Goal: Communication & Community: Participate in discussion

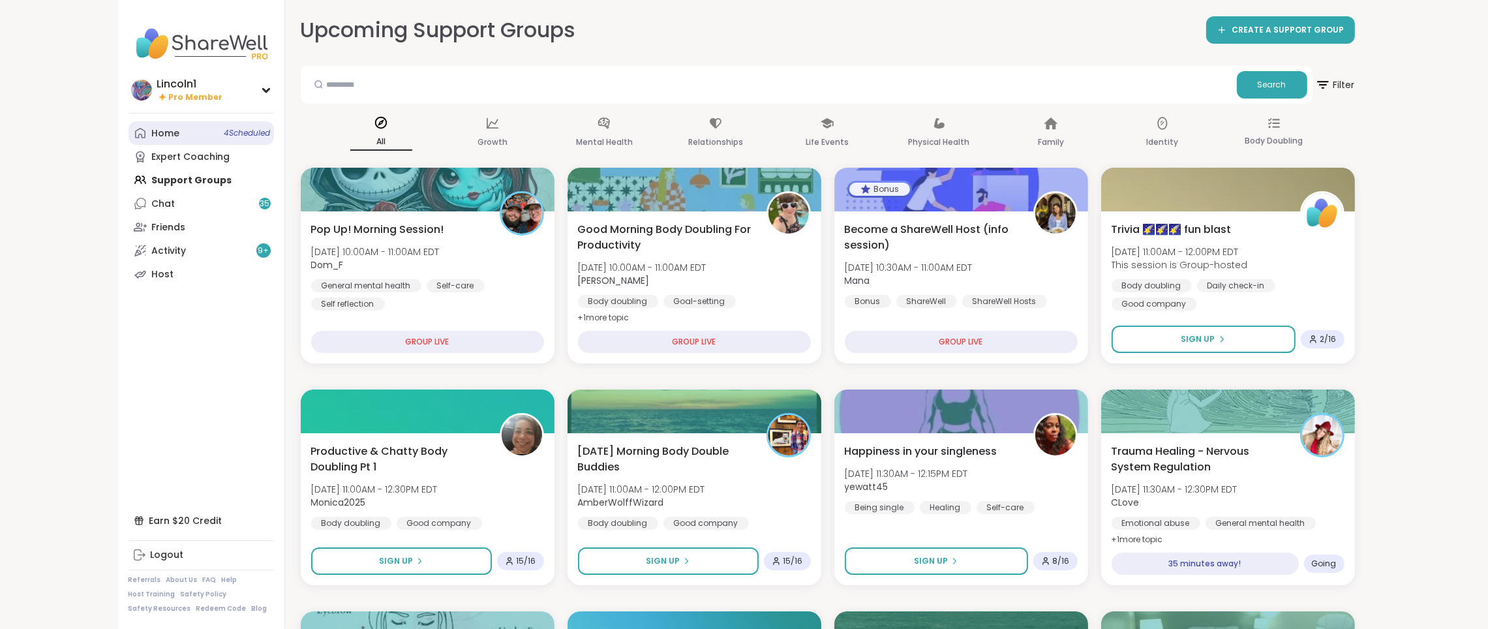
drag, startPoint x: 0, startPoint y: 0, endPoint x: 213, endPoint y: 127, distance: 248.0
click at [213, 127] on link "Home 4 Scheduled" at bounding box center [201, 132] width 145 height 23
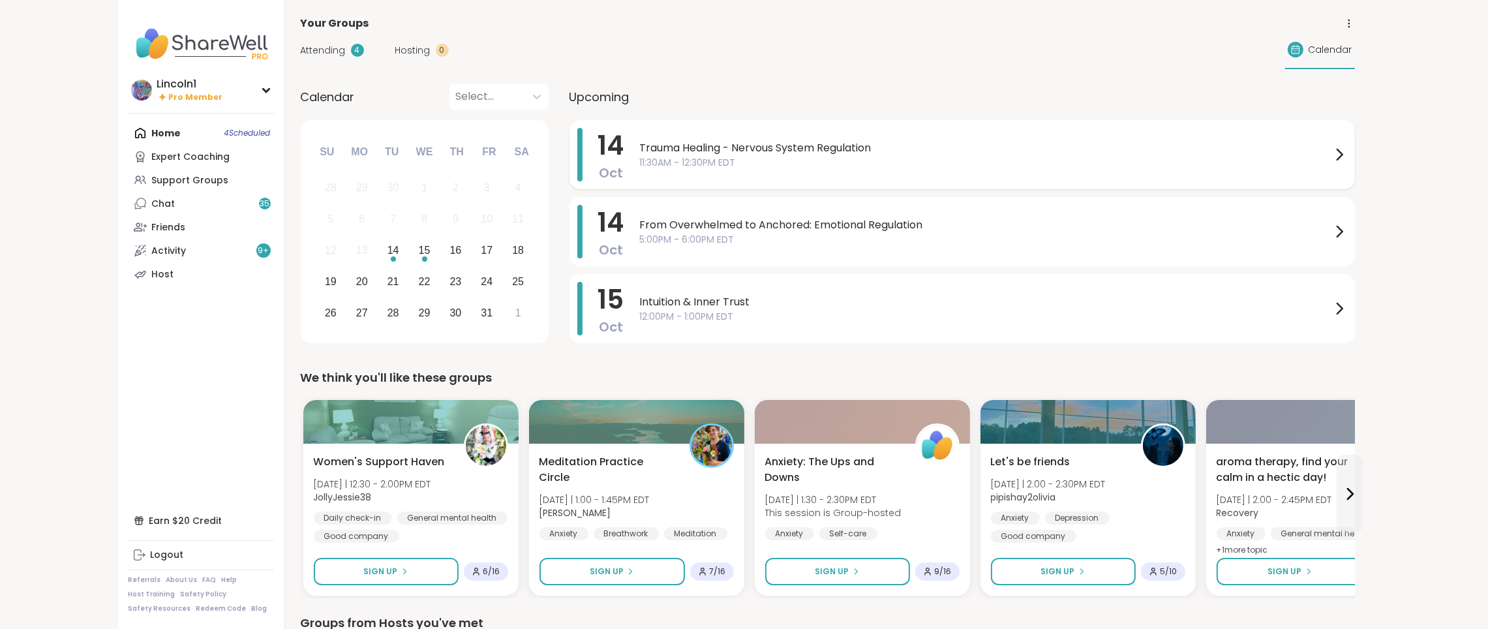
click at [860, 162] on span "11:30AM - 12:30PM EDT" at bounding box center [985, 163] width 691 height 14
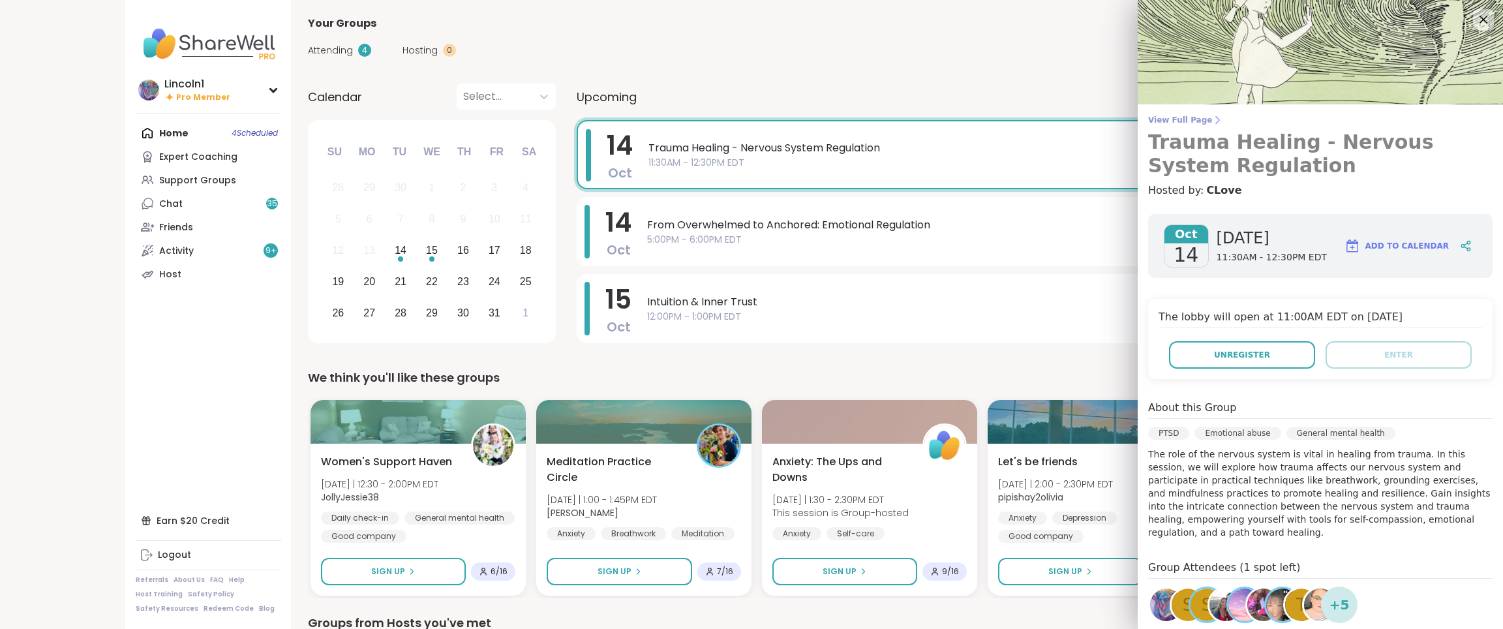
click at [1183, 115] on span "View Full Page" at bounding box center [1320, 120] width 344 height 10
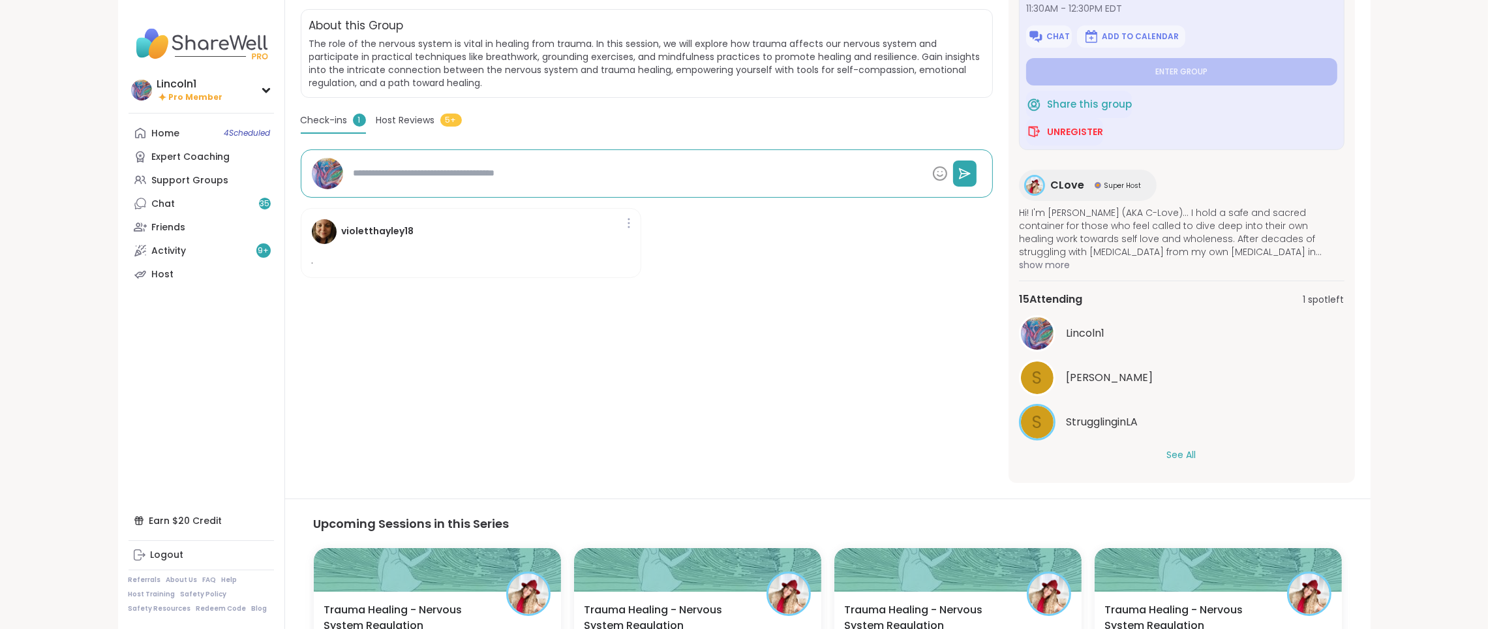
scroll to position [275, 0]
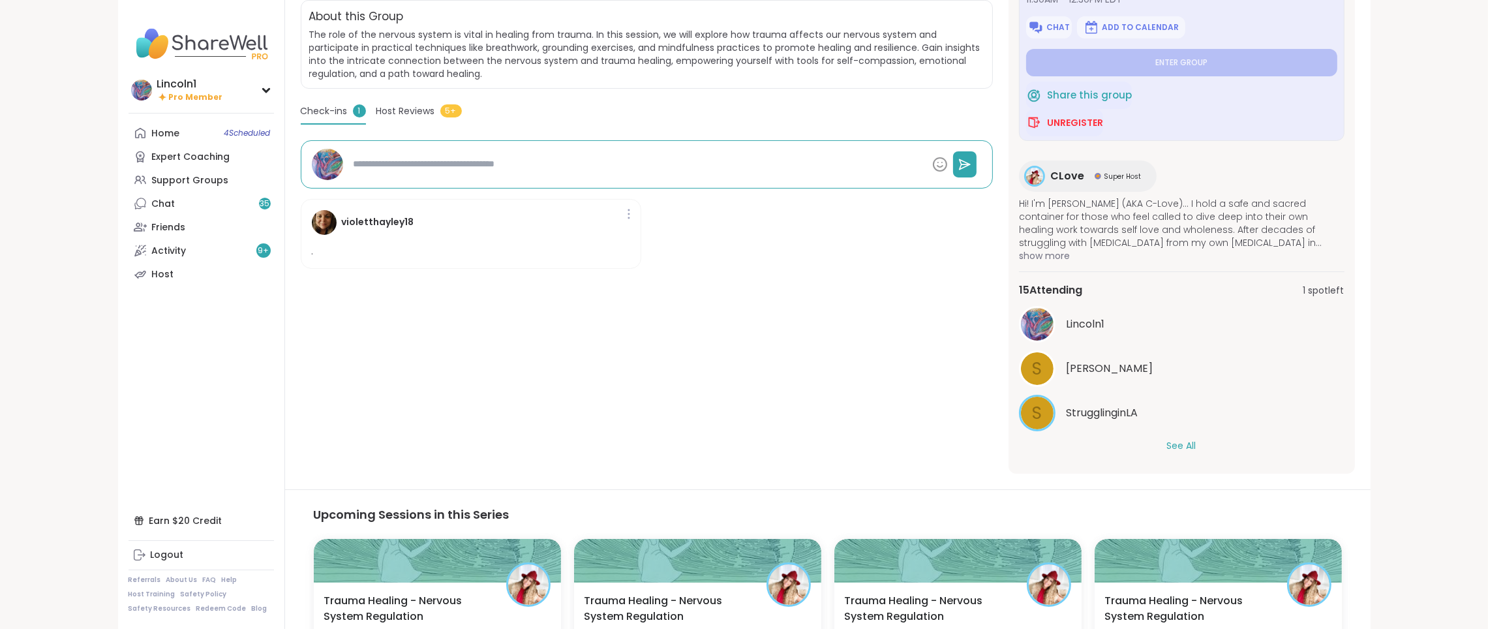
click at [1175, 444] on button "See All" at bounding box center [1181, 446] width 29 height 14
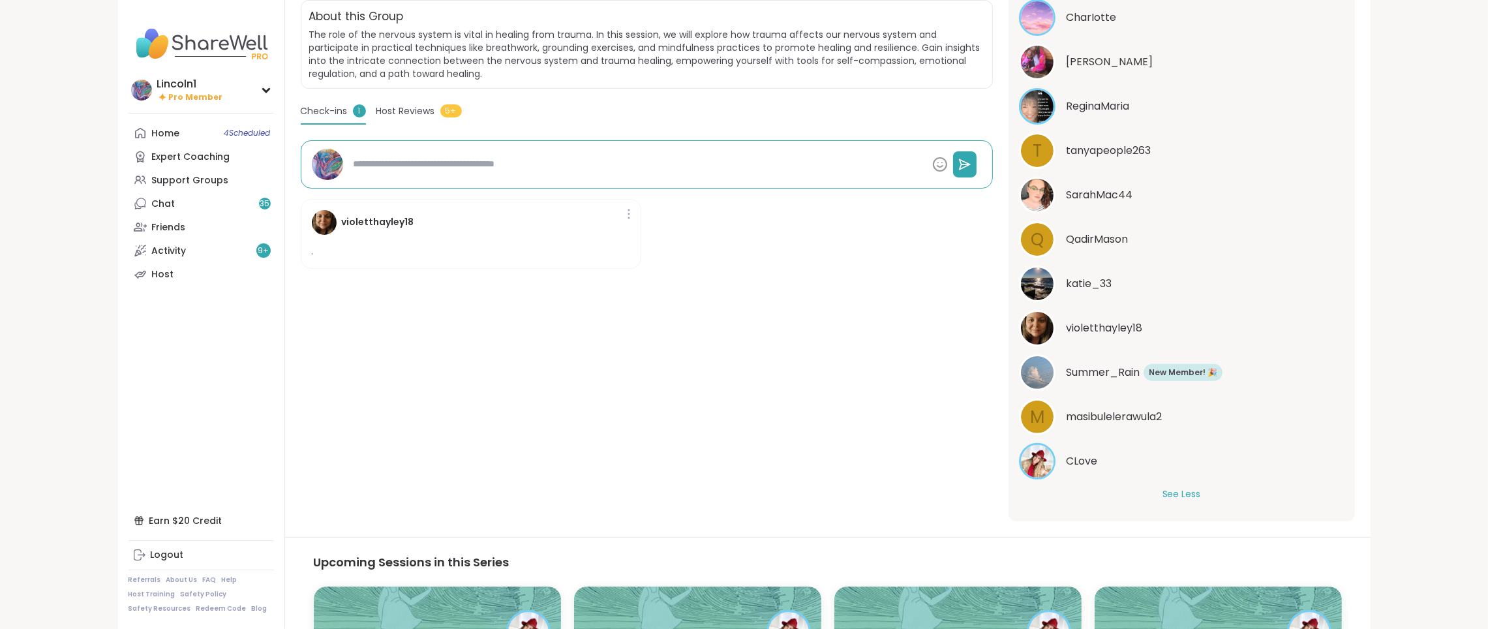
scroll to position [0, 0]
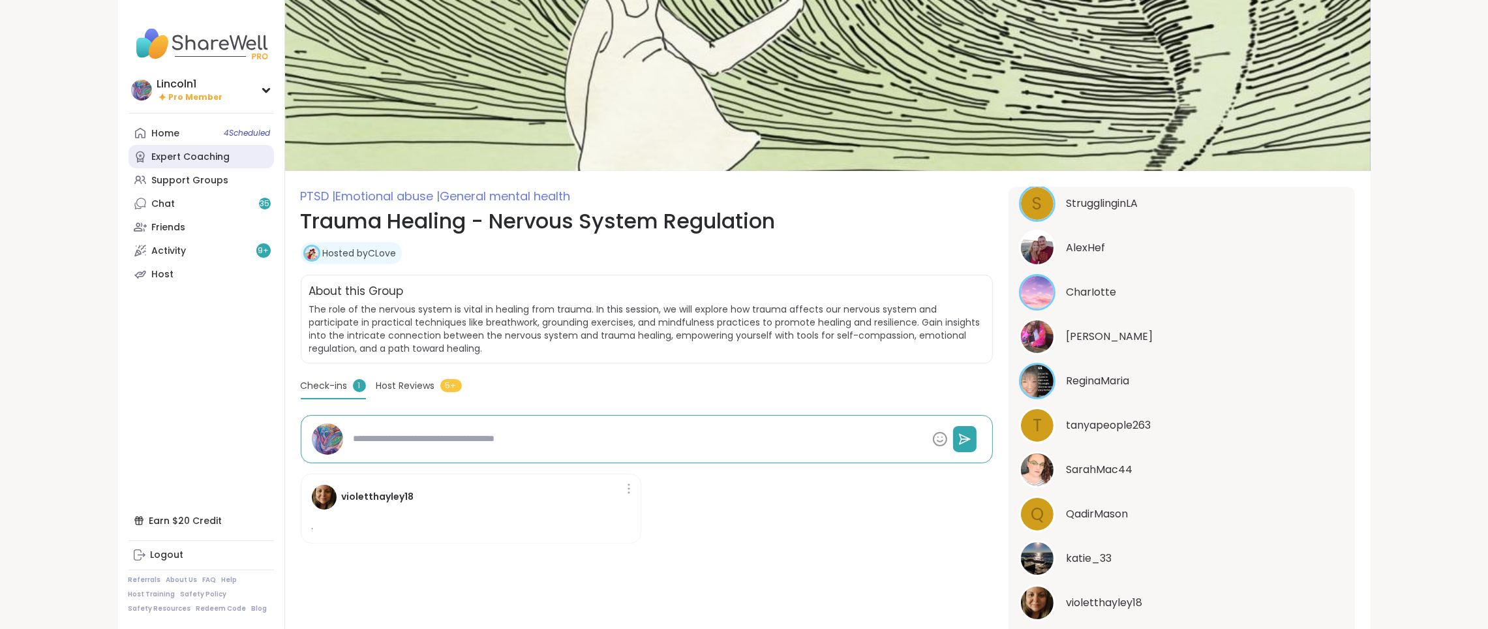
click at [187, 157] on div "Expert Coaching" at bounding box center [191, 157] width 78 height 13
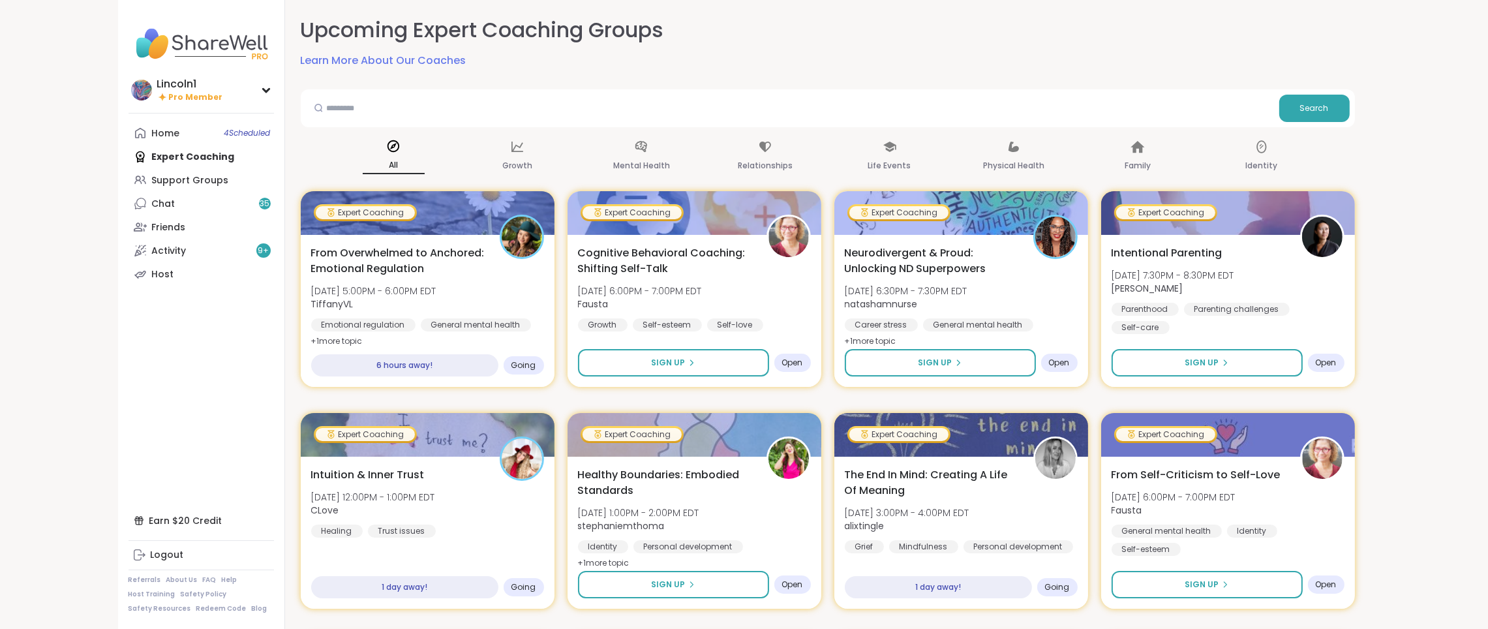
drag, startPoint x: 1487, startPoint y: 99, endPoint x: 1487, endPoint y: 116, distance: 17.0
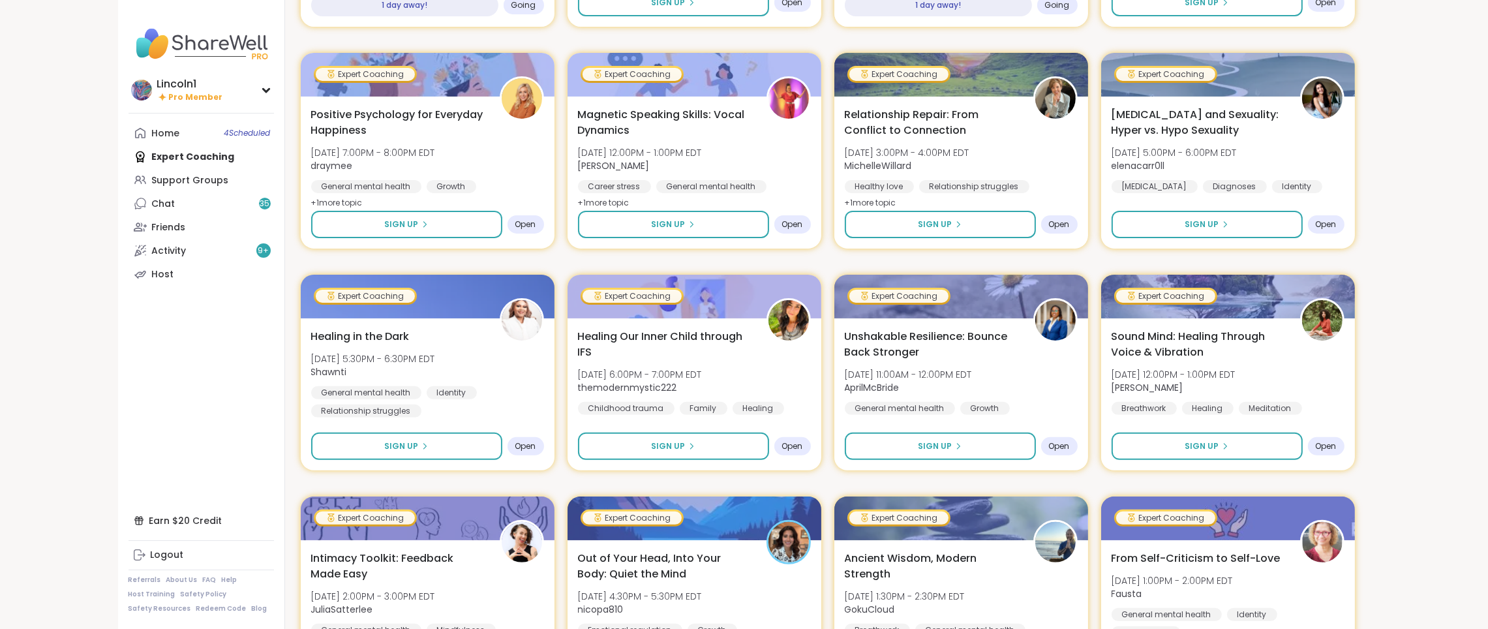
scroll to position [588, 0]
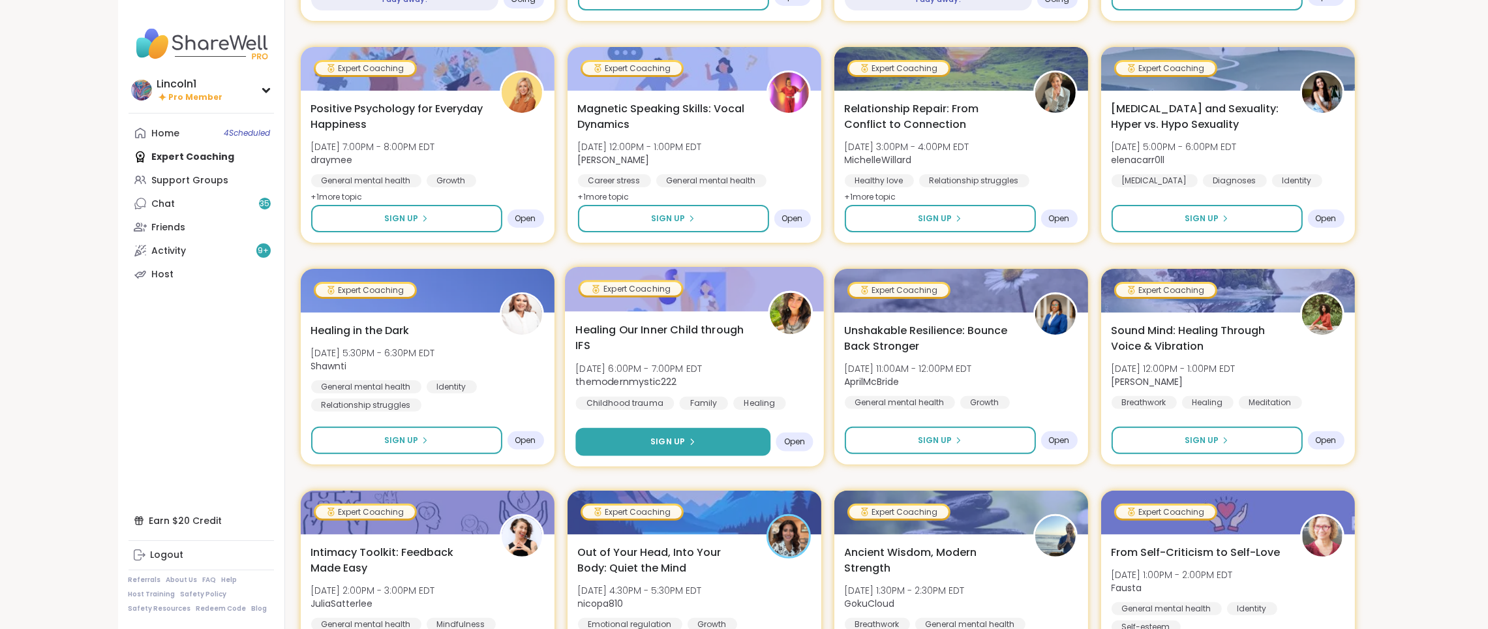
click at [696, 433] on button "Sign Up" at bounding box center [672, 442] width 195 height 28
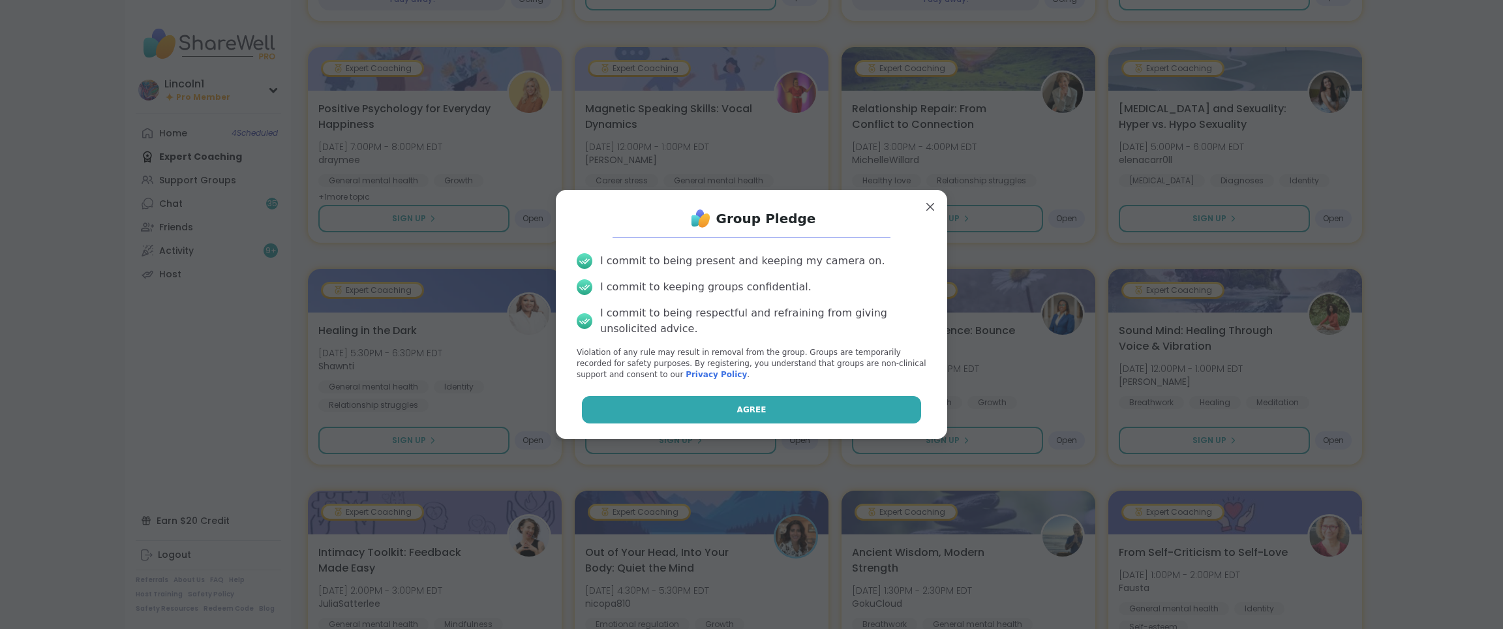
click at [699, 413] on button "Agree" at bounding box center [752, 409] width 340 height 27
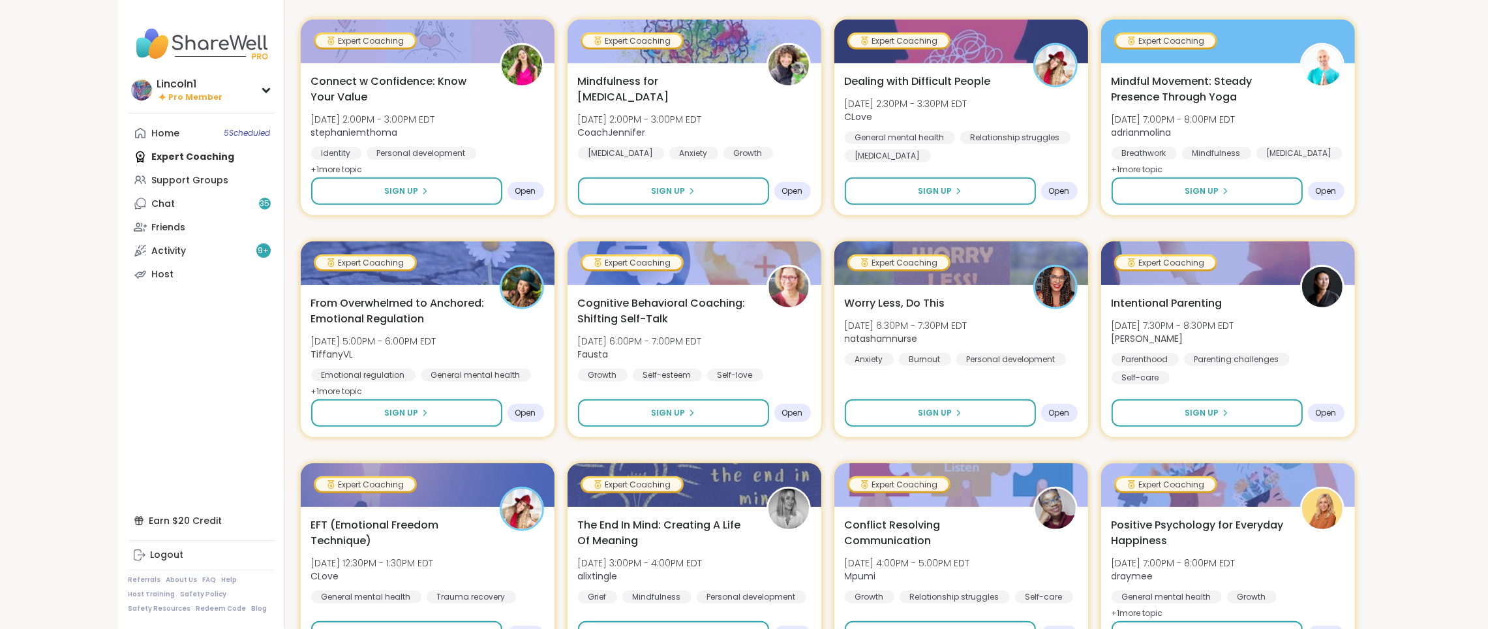
scroll to position [1310, 0]
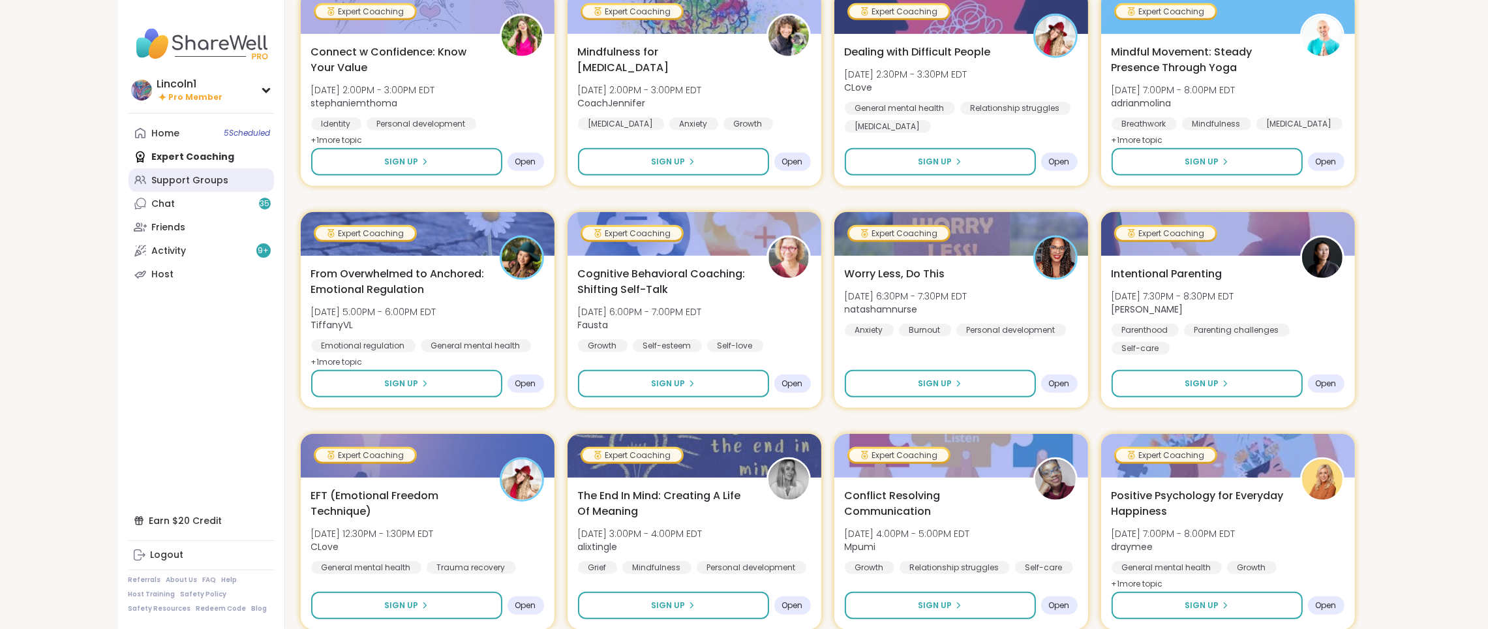
click at [179, 175] on div "Support Groups" at bounding box center [190, 180] width 77 height 13
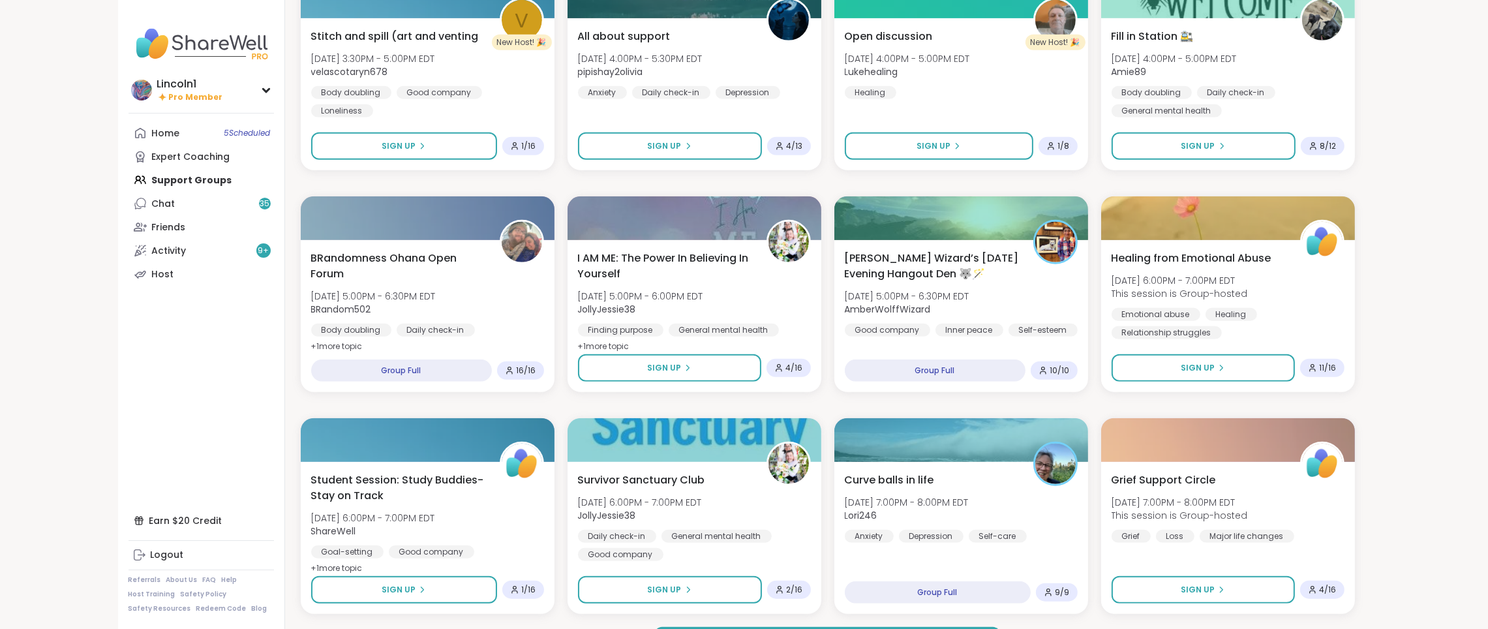
scroll to position [1560, 0]
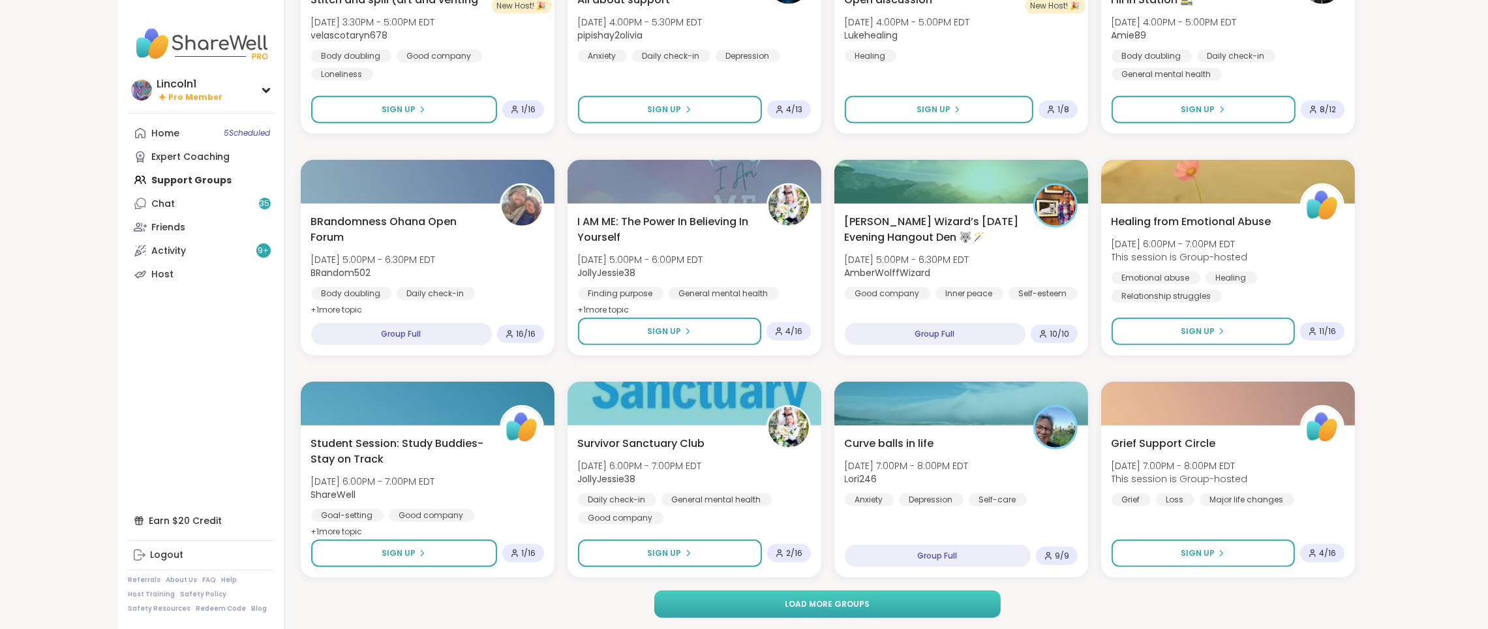
click at [937, 600] on button "Load more groups" at bounding box center [827, 603] width 346 height 27
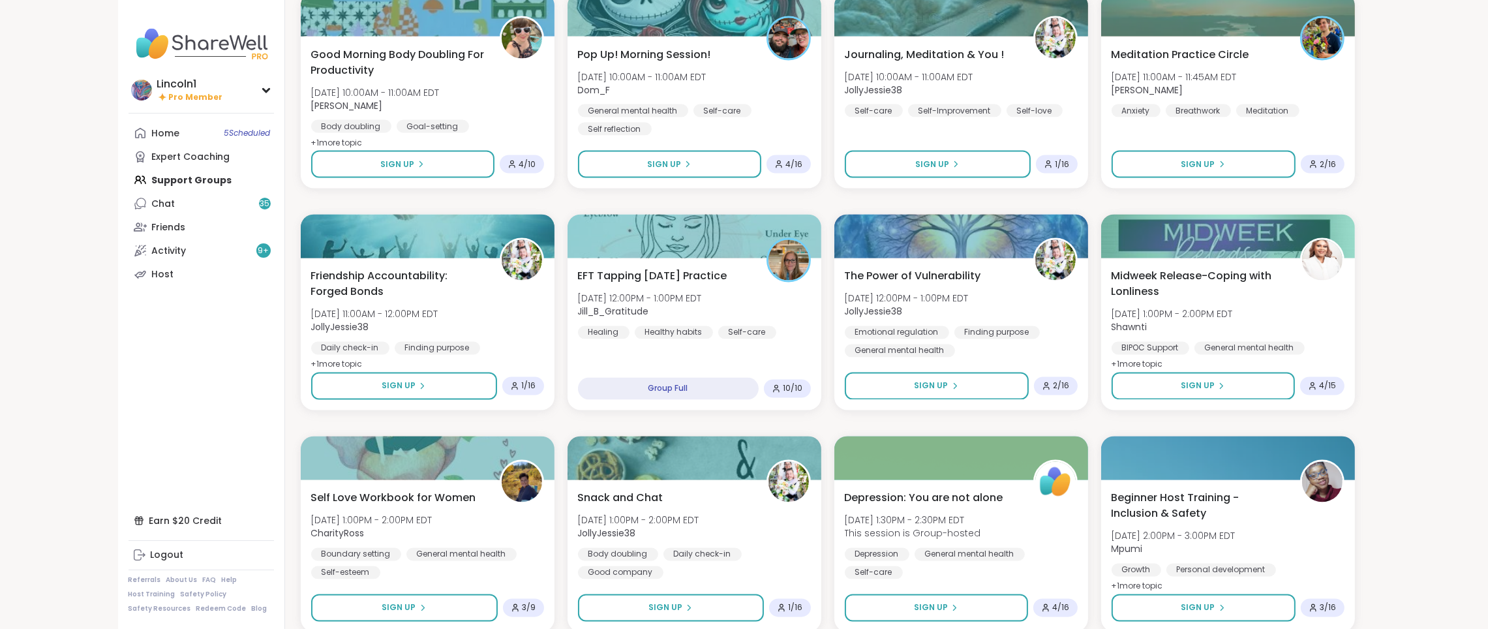
scroll to position [3556, 0]
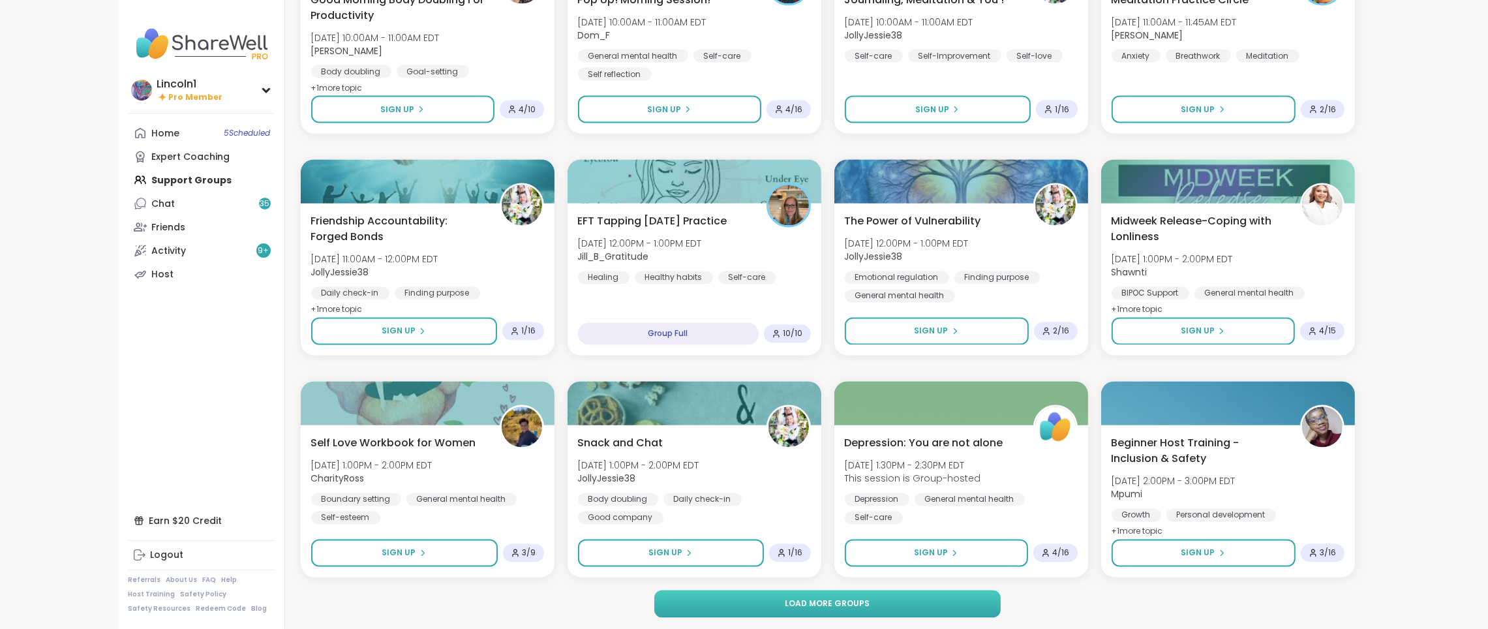
click at [887, 607] on button "Load more groups" at bounding box center [827, 603] width 346 height 27
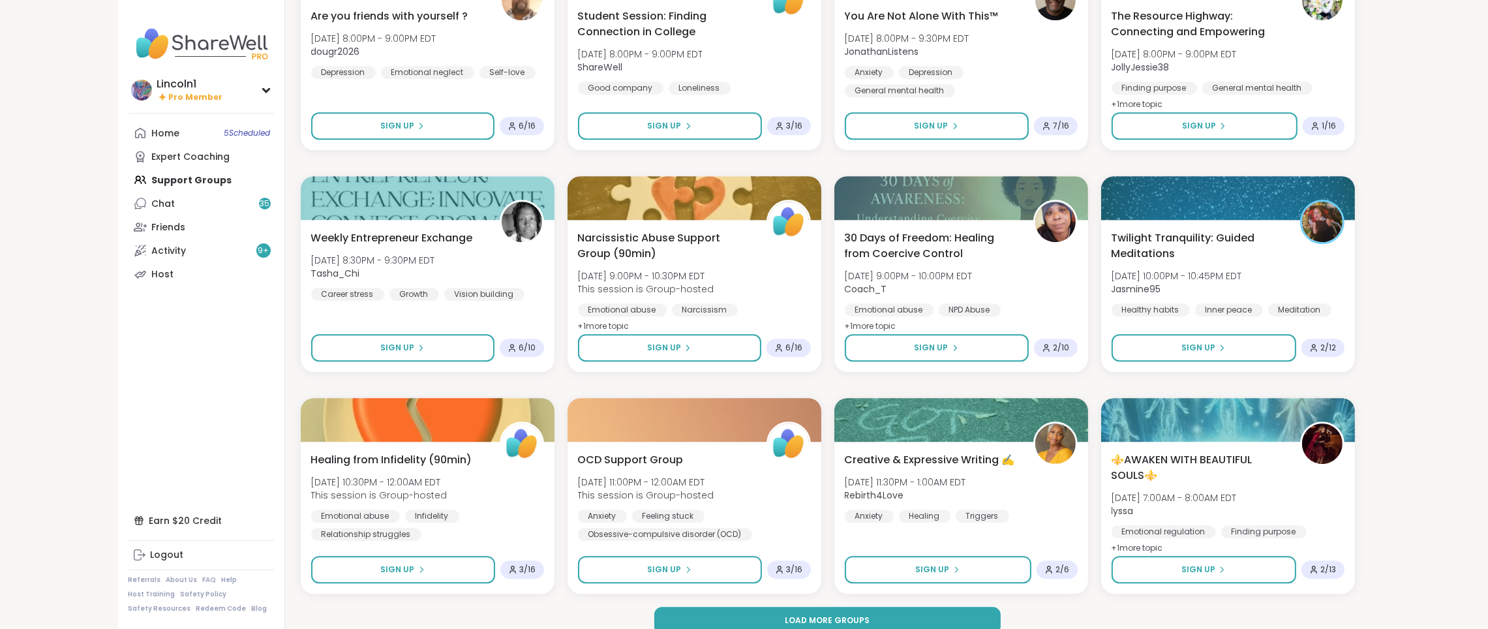
scroll to position [5552, 0]
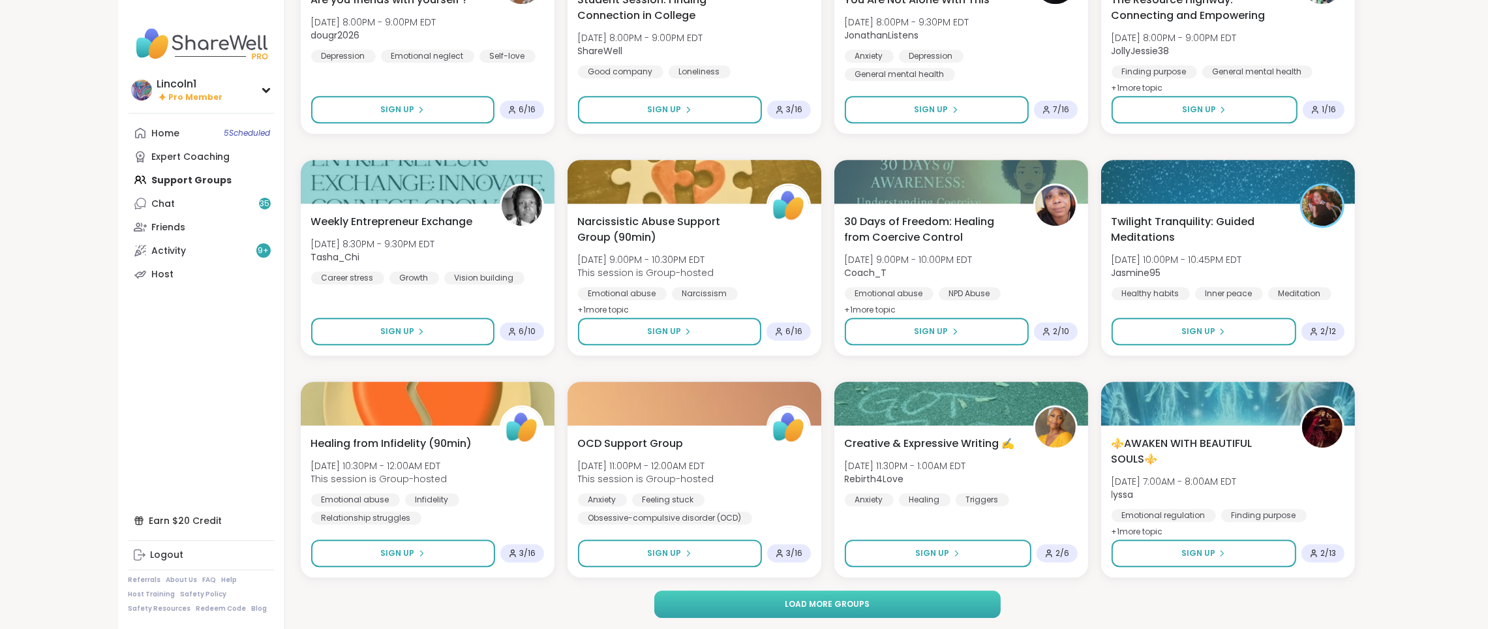
click at [916, 601] on button "Load more groups" at bounding box center [827, 603] width 346 height 27
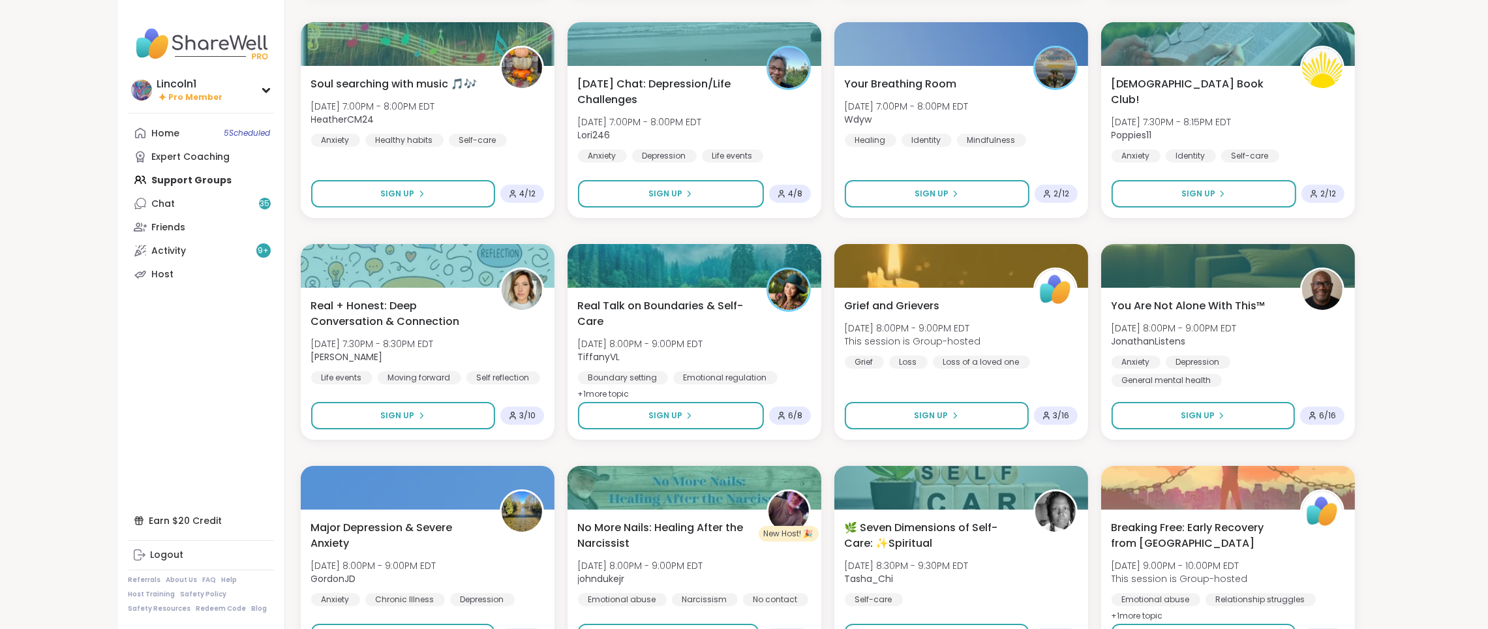
scroll to position [7548, 0]
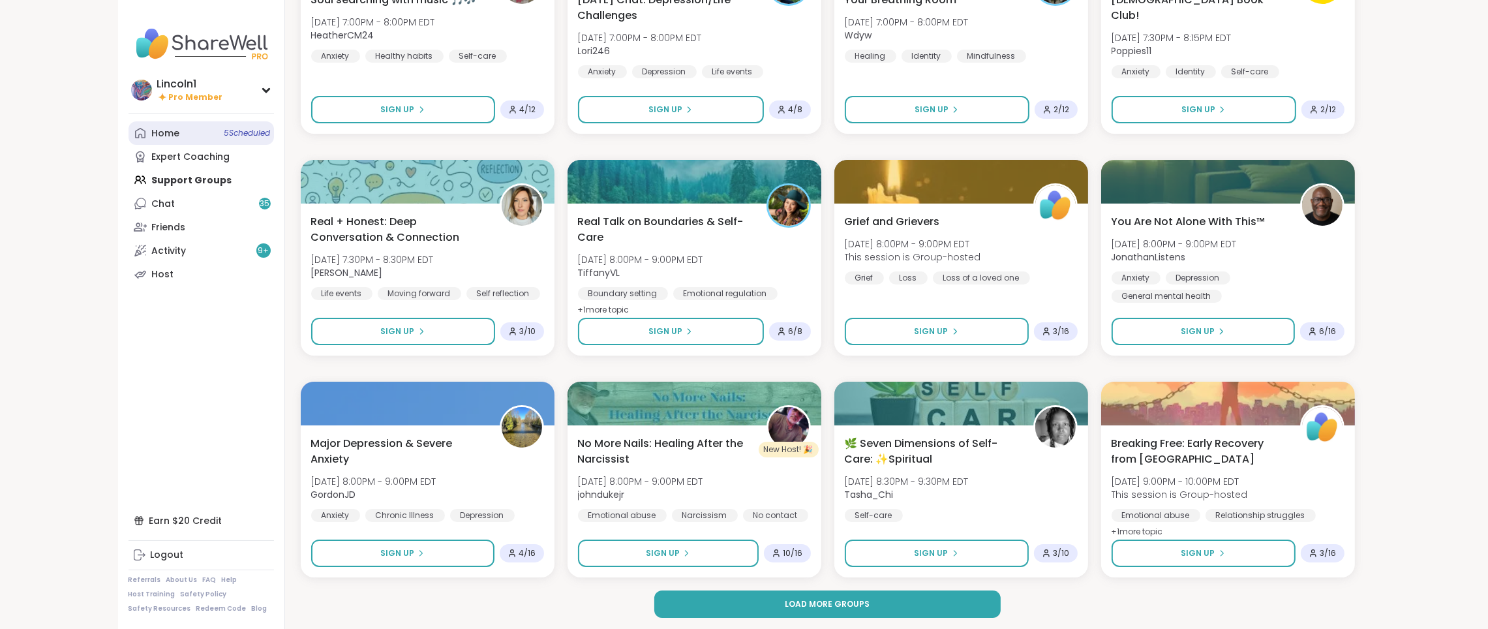
click at [235, 128] on span "5 Scheduled" at bounding box center [247, 133] width 46 height 10
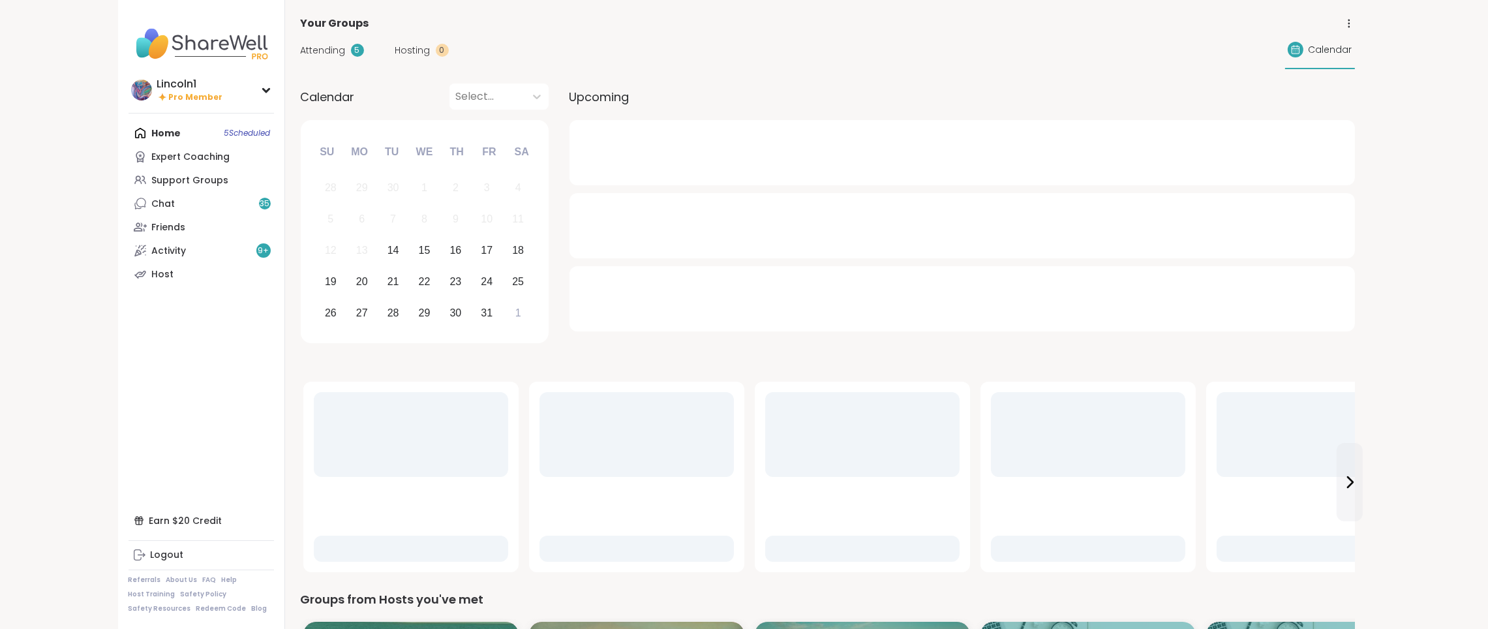
click at [163, 134] on div "Home 5 Scheduled Expert Coaching Support Groups Chat 35 Friends Activity 9 + Ho…" at bounding box center [201, 203] width 145 height 164
click at [230, 132] on div "Home 5 Scheduled Expert Coaching Support Groups Chat 35 Friends Activity 9 + Ho…" at bounding box center [201, 203] width 145 height 164
click at [325, 47] on span "Attending" at bounding box center [323, 51] width 45 height 14
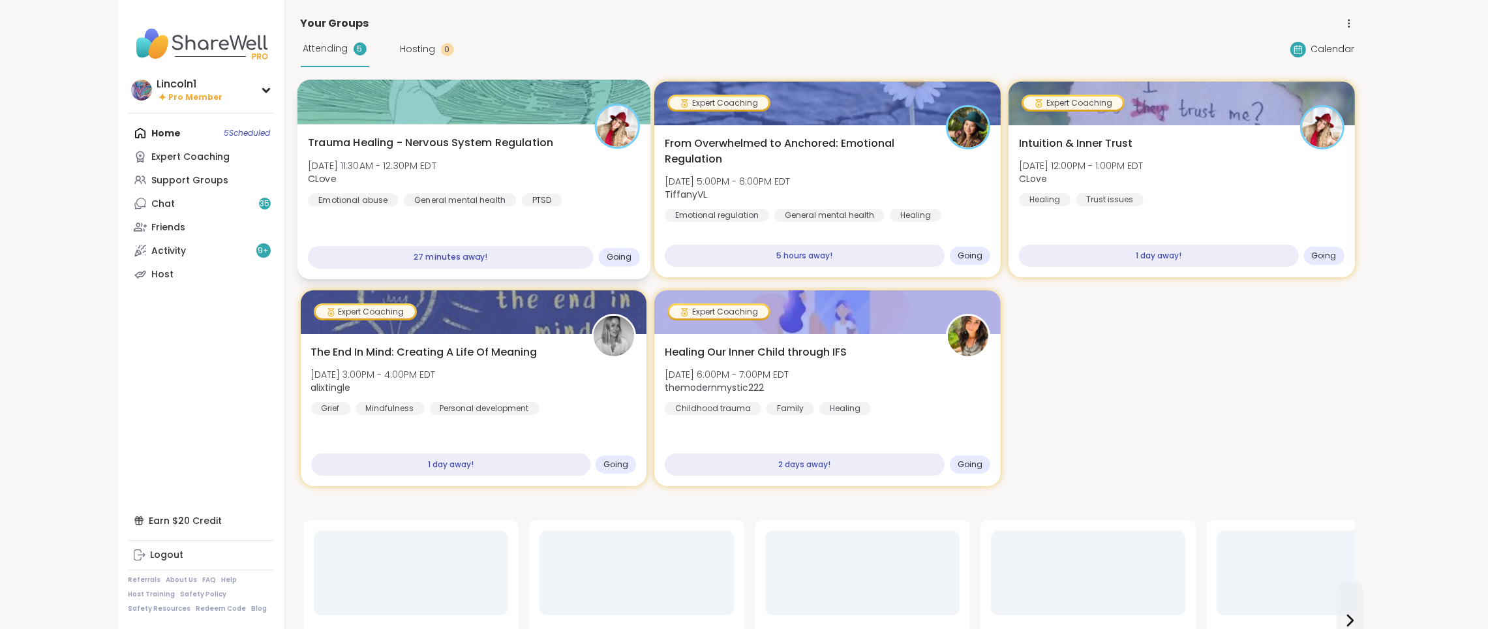
click at [414, 109] on div at bounding box center [473, 102] width 353 height 44
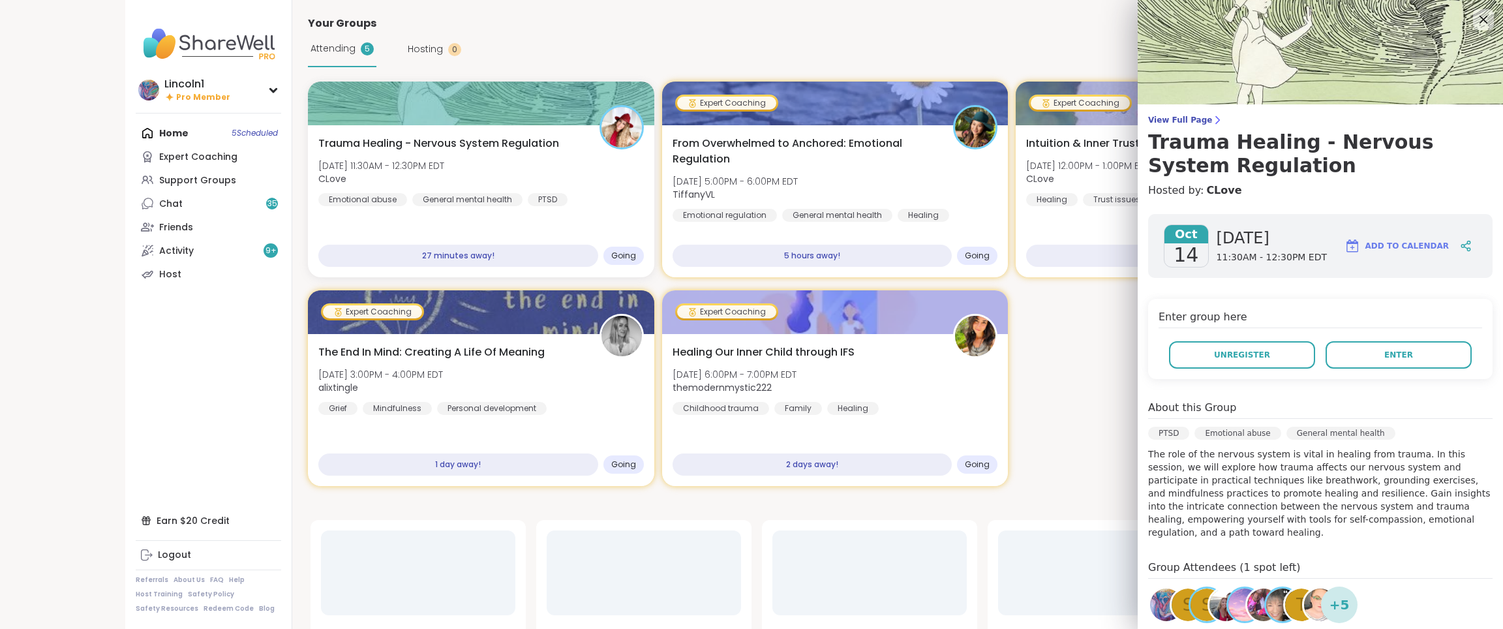
click at [1158, 112] on div "View Full Page Trauma Healing - Nervous System Regulation Hosted by: CLove Oct …" at bounding box center [1320, 404] width 365 height 809
click at [1158, 119] on span "View Full Page" at bounding box center [1320, 120] width 344 height 10
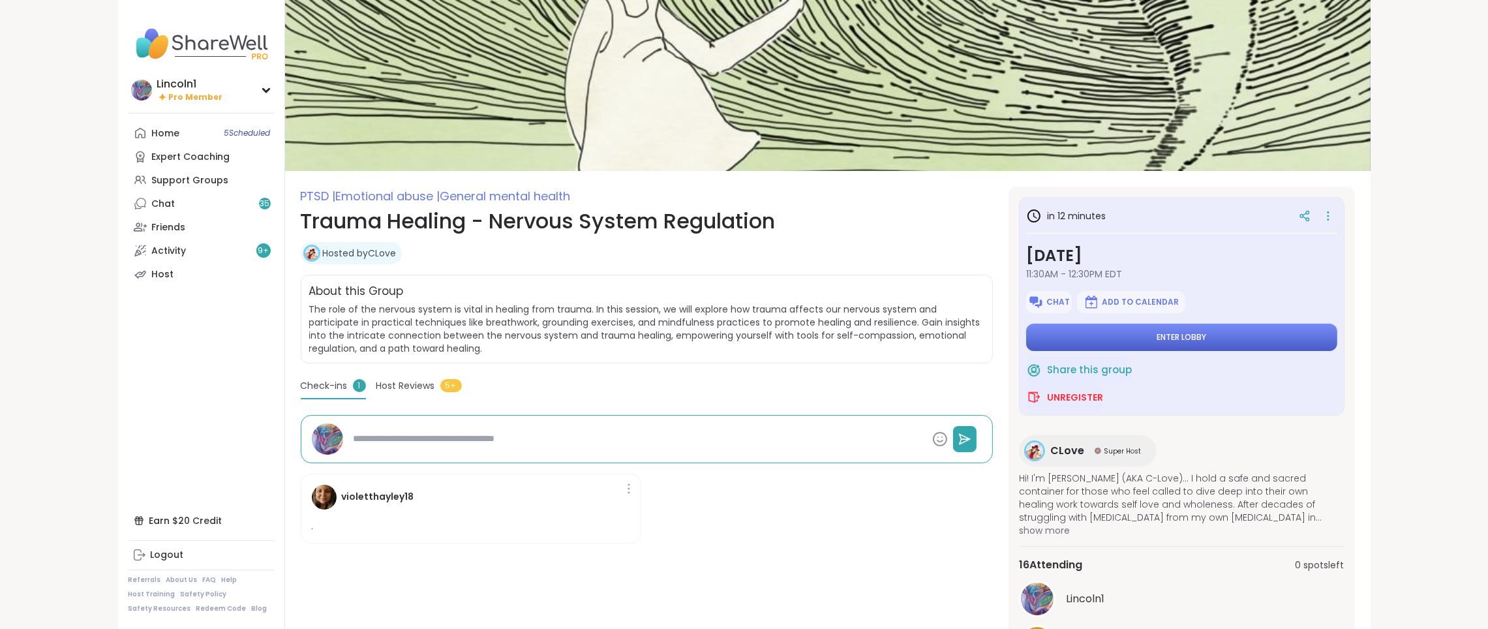
click at [1220, 331] on button "Enter lobby" at bounding box center [1181, 337] width 311 height 27
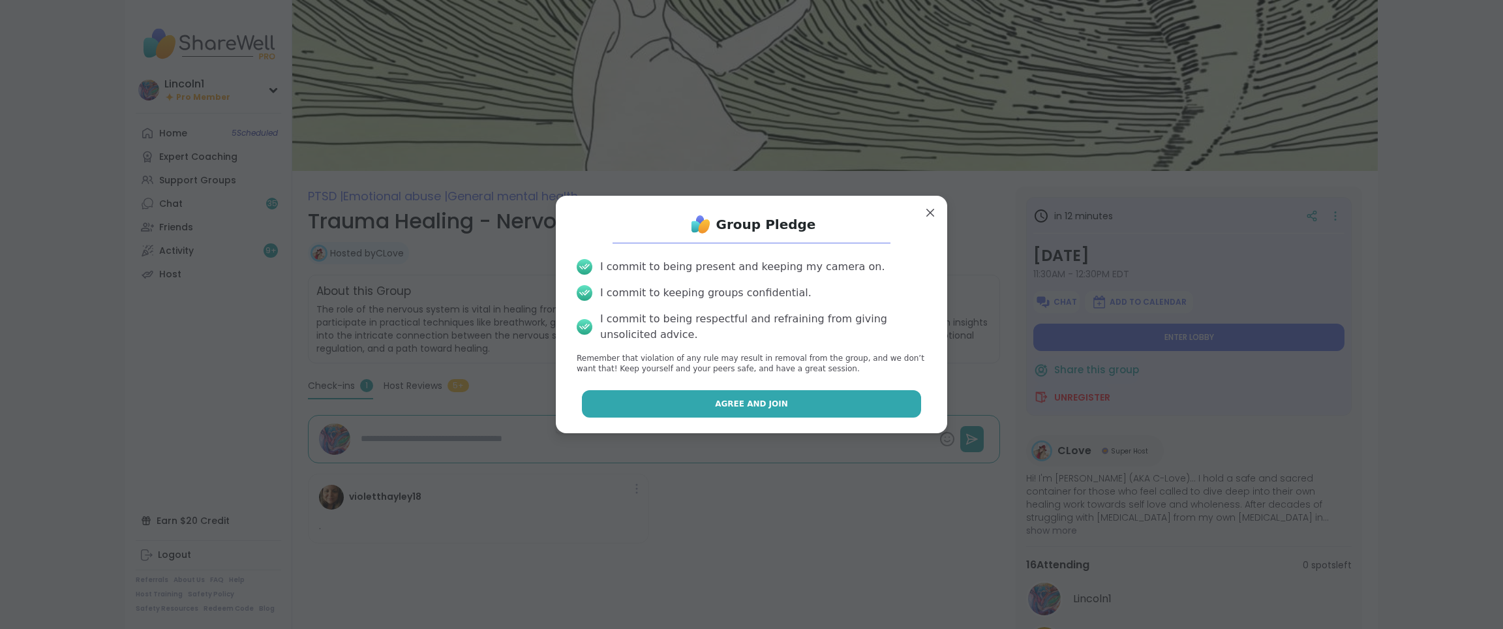
click at [784, 402] on button "Agree and Join" at bounding box center [752, 403] width 340 height 27
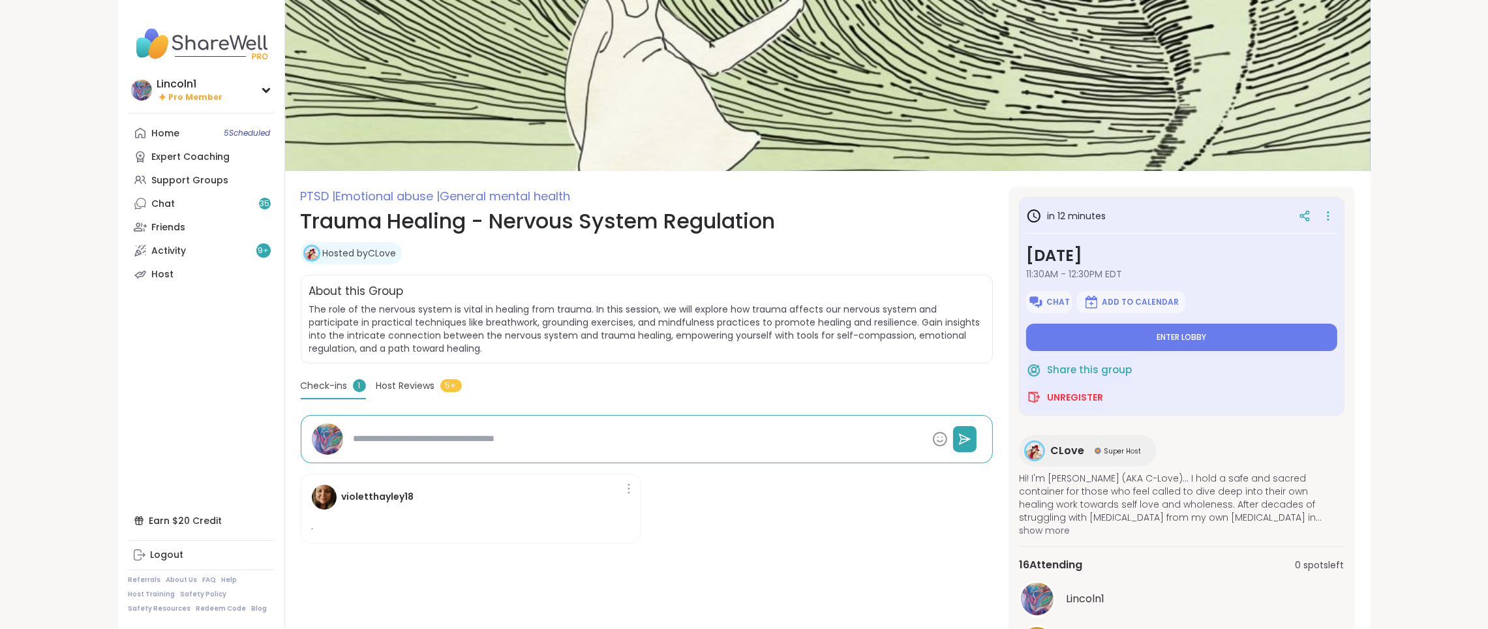
type textarea "*"
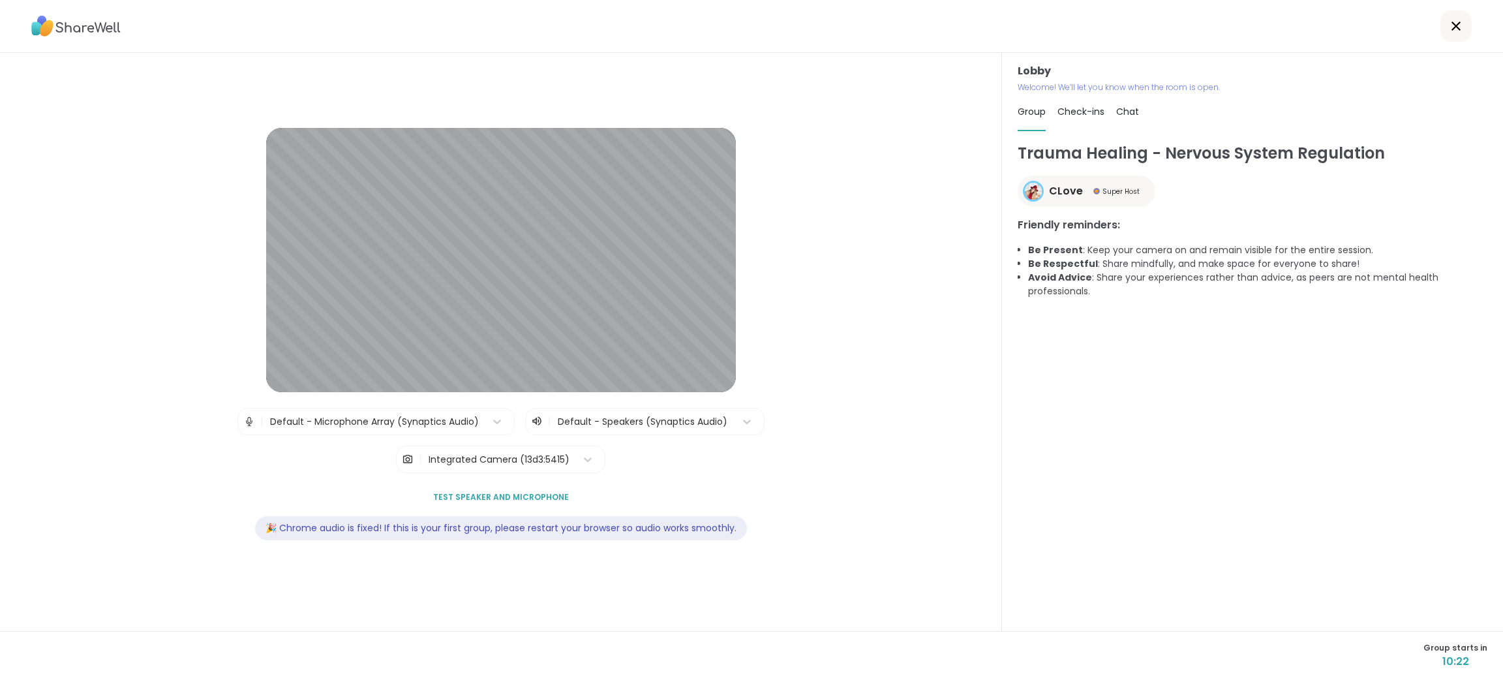
click at [1448, 19] on icon at bounding box center [1456, 26] width 16 height 16
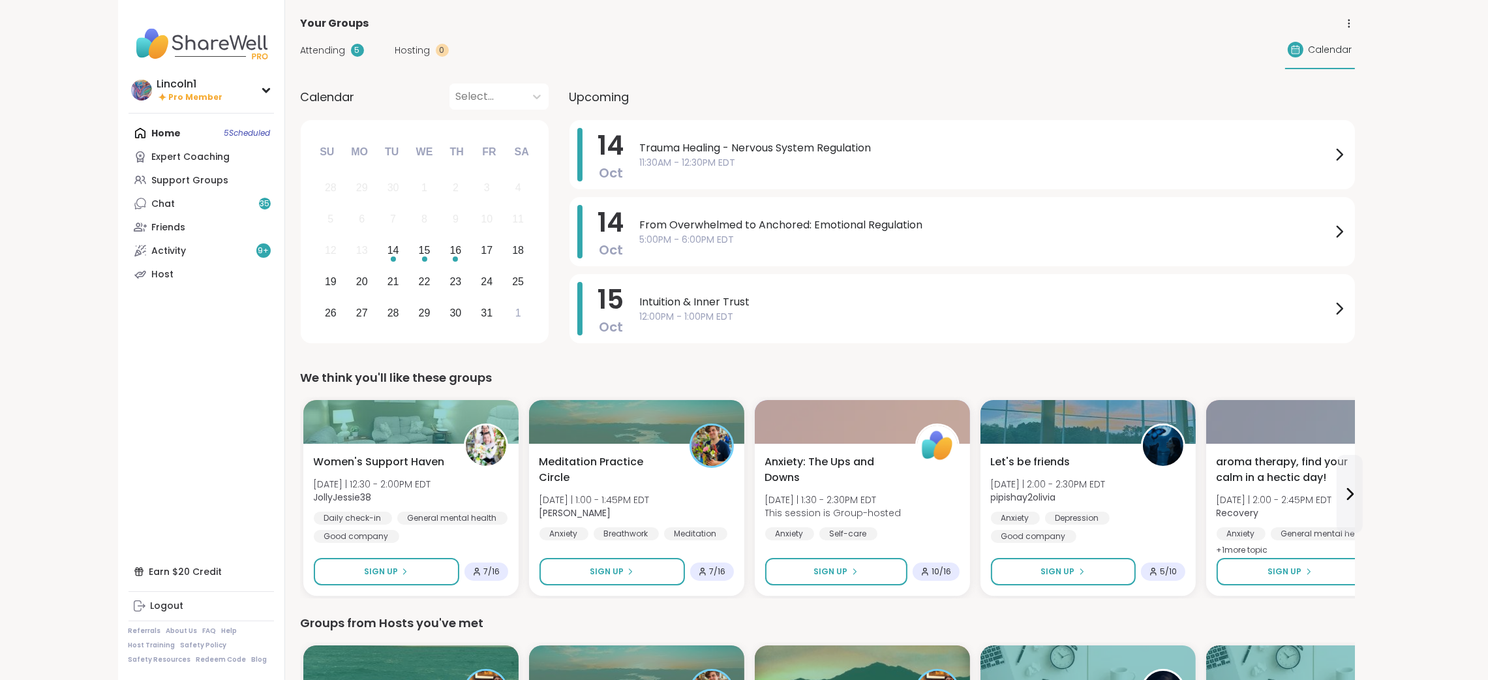
click at [956, 150] on span "Trauma Healing - Nervous System Regulation" at bounding box center [985, 148] width 691 height 16
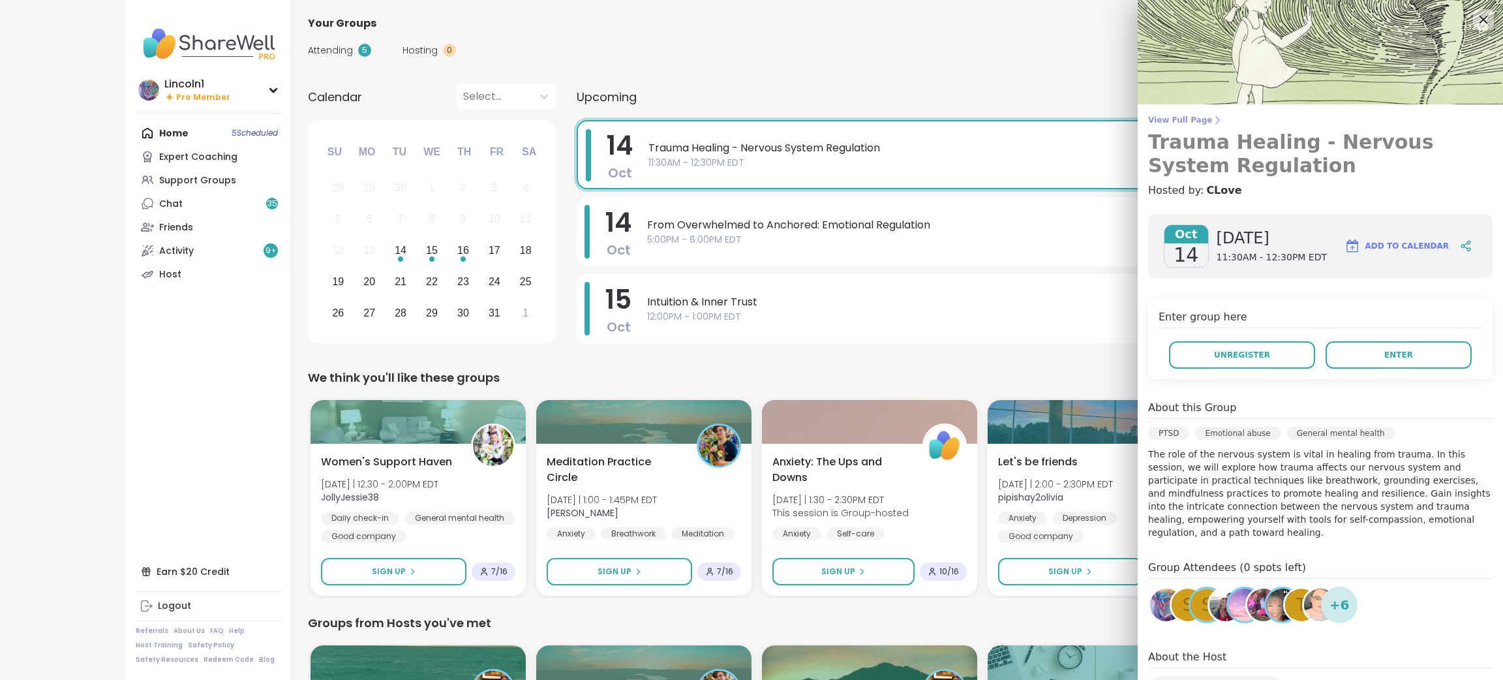
click at [1157, 130] on h3 "Trauma Healing - Nervous System Regulation" at bounding box center [1320, 153] width 344 height 47
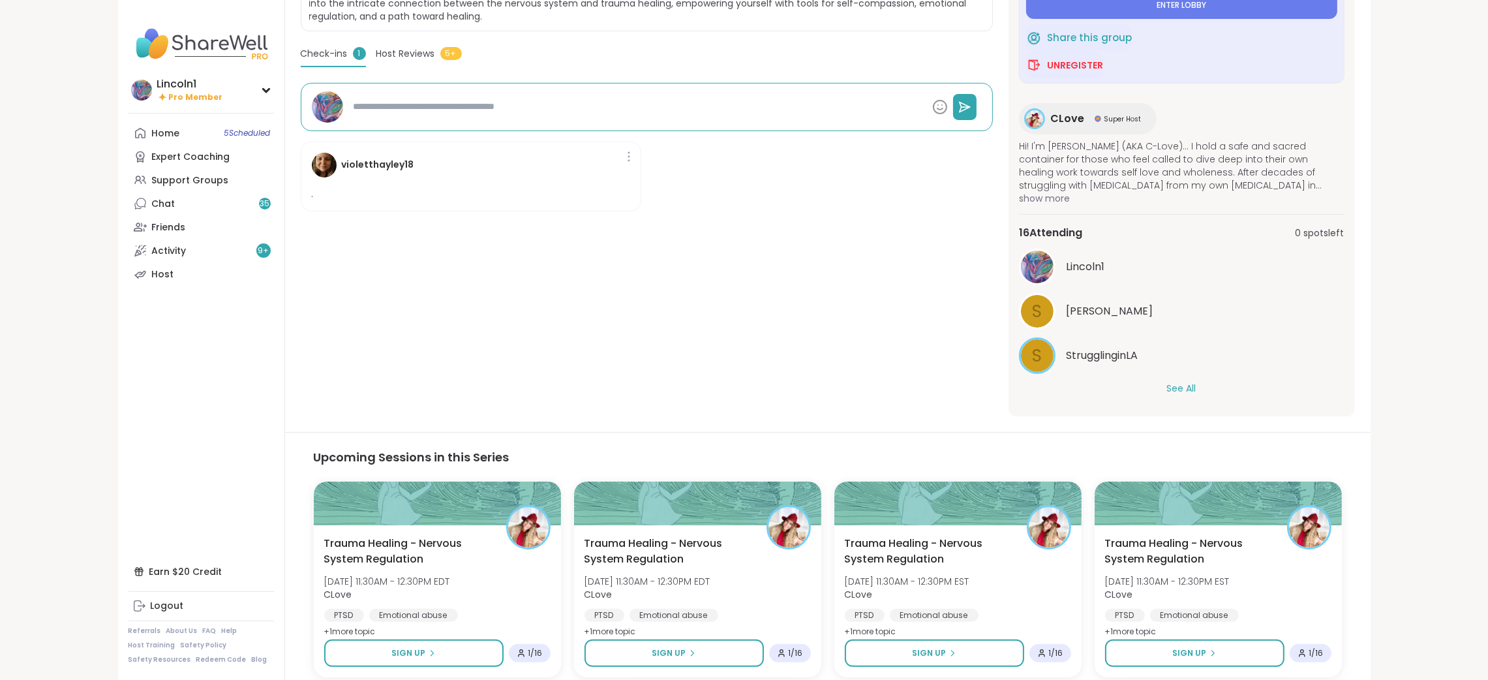
scroll to position [345, 0]
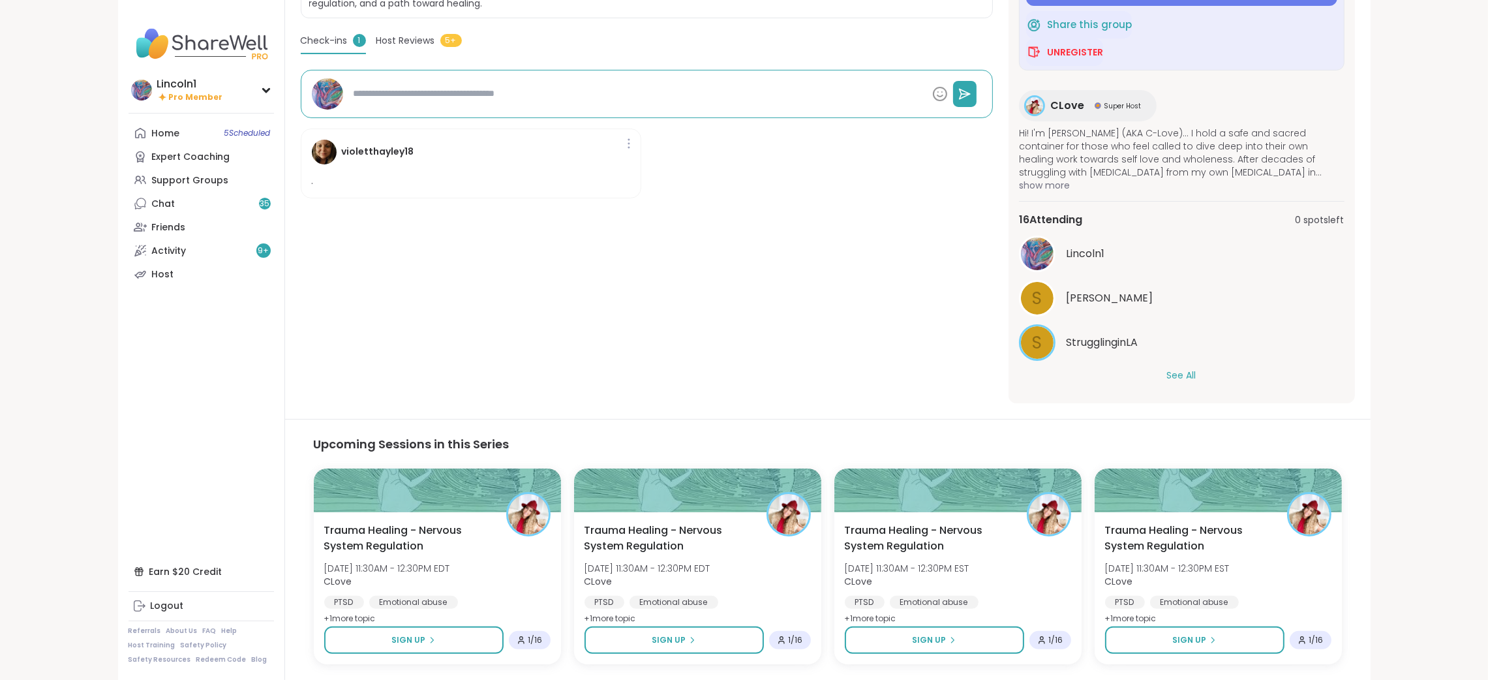
click at [1172, 371] on button "See All" at bounding box center [1181, 376] width 29 height 14
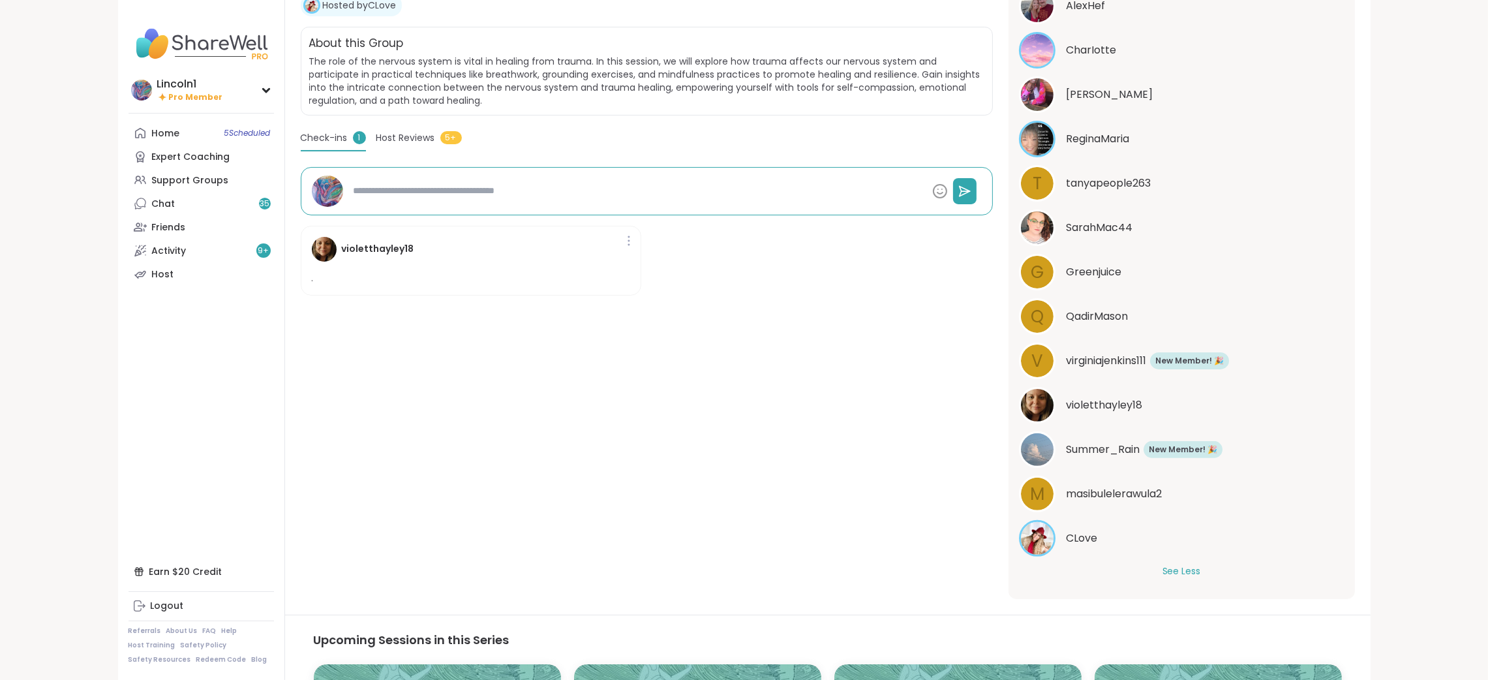
scroll to position [0, 0]
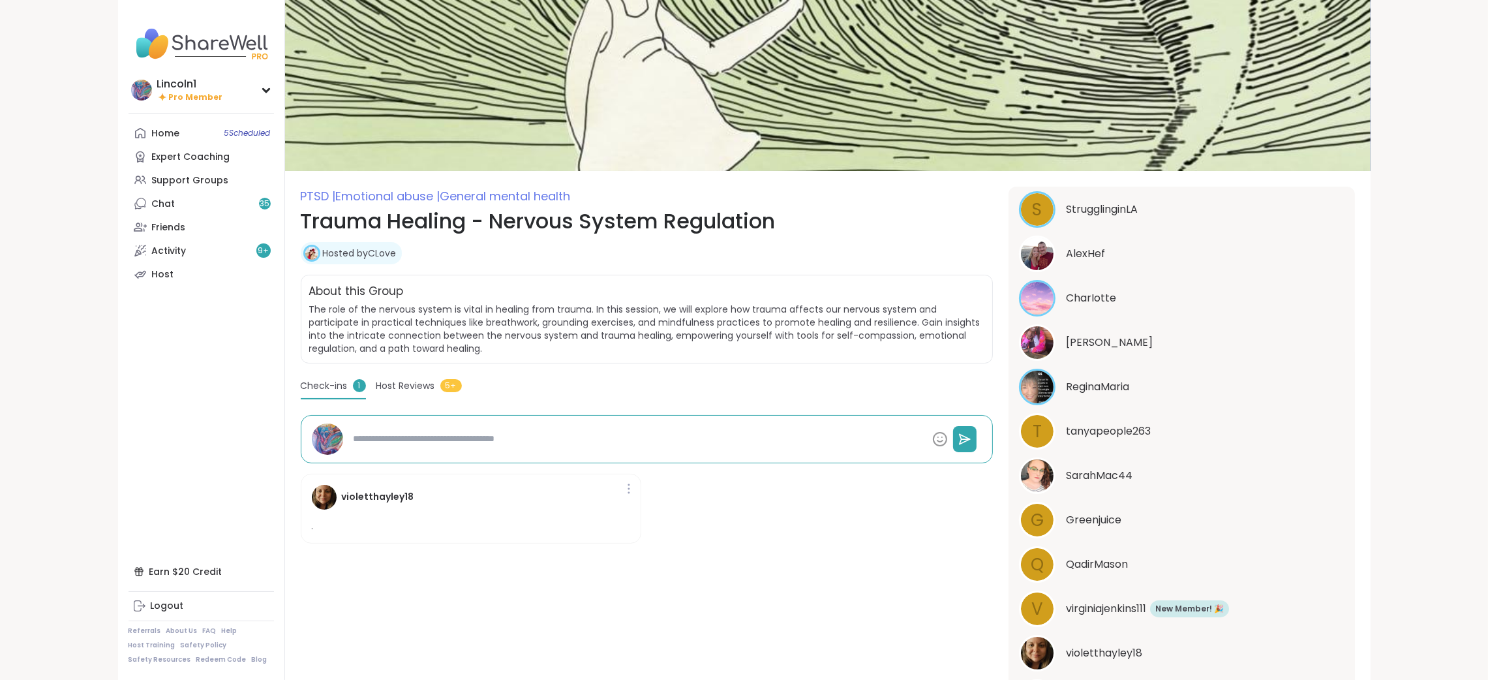
click at [324, 382] on span "Check-ins" at bounding box center [324, 386] width 47 height 14
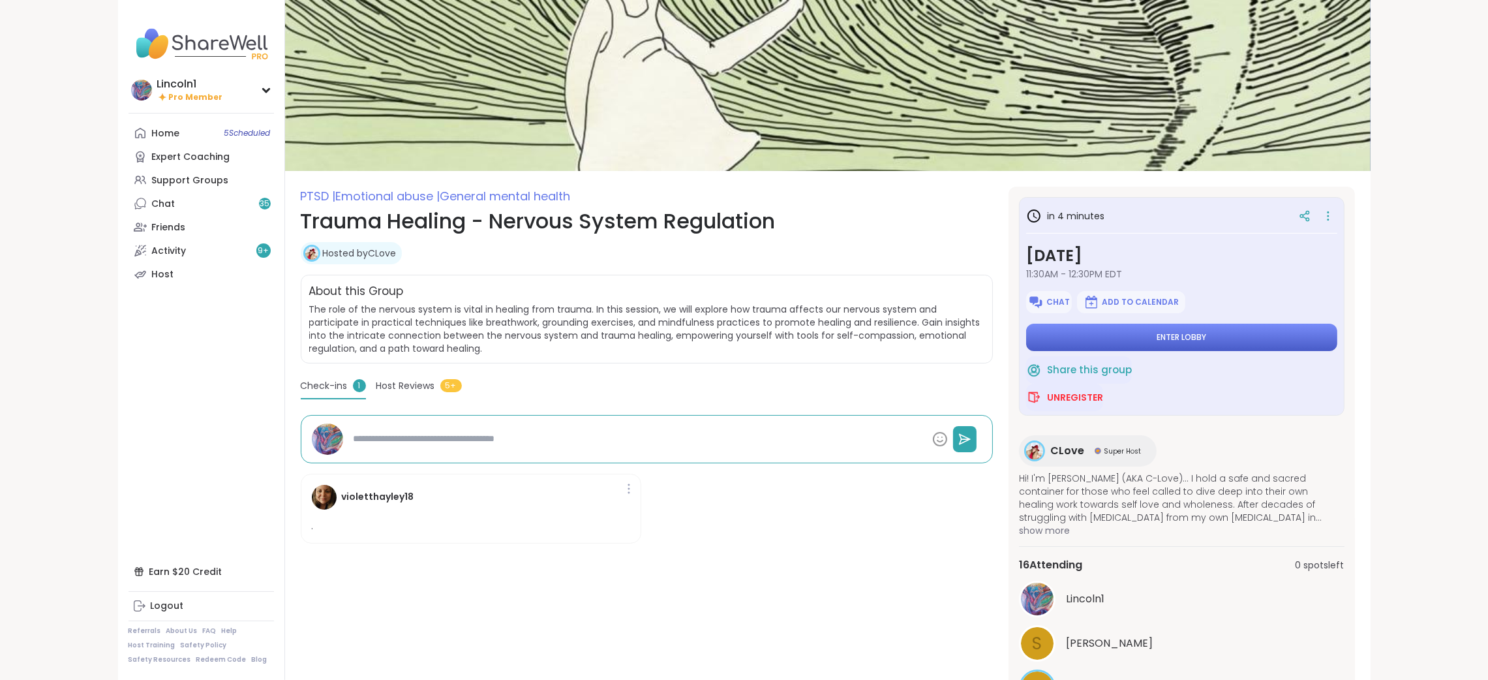
click at [1179, 329] on button "Enter lobby" at bounding box center [1181, 337] width 311 height 27
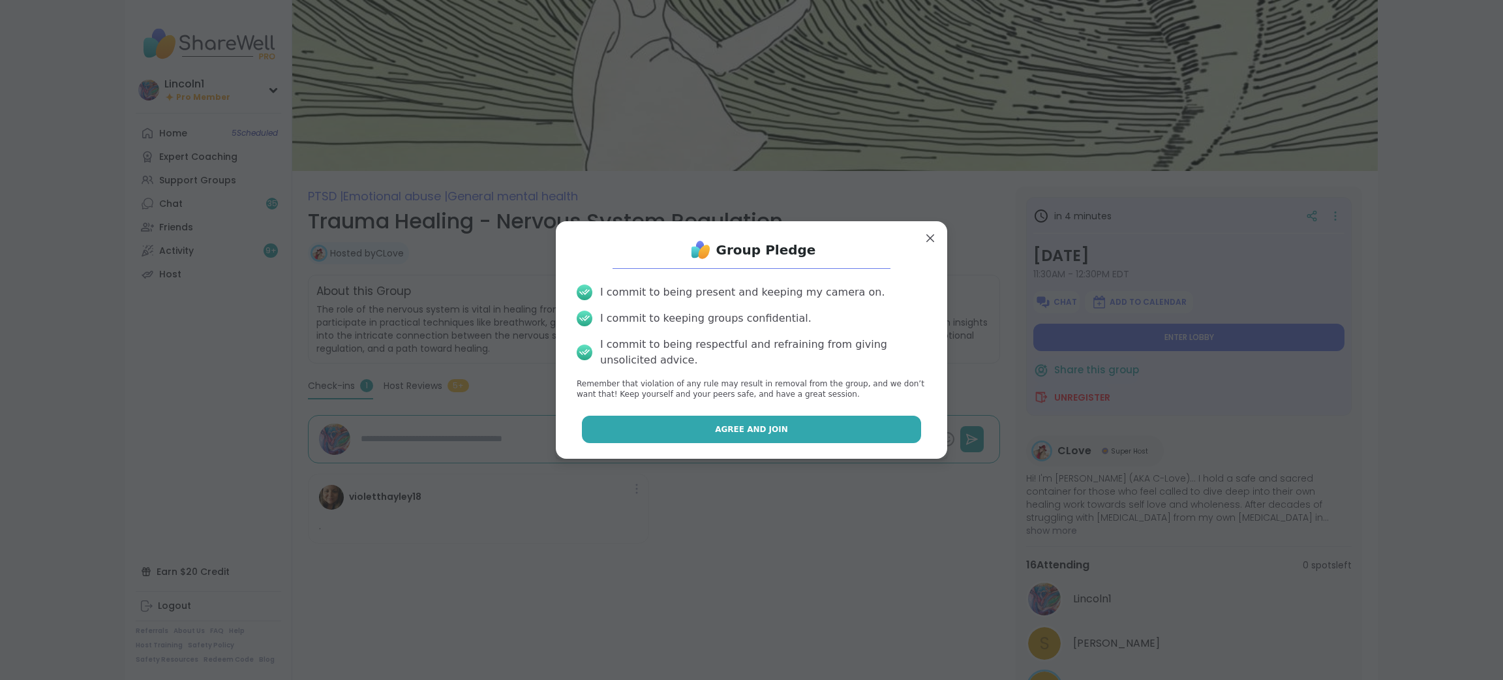
click at [731, 434] on span "Agree and Join" at bounding box center [751, 429] width 73 height 12
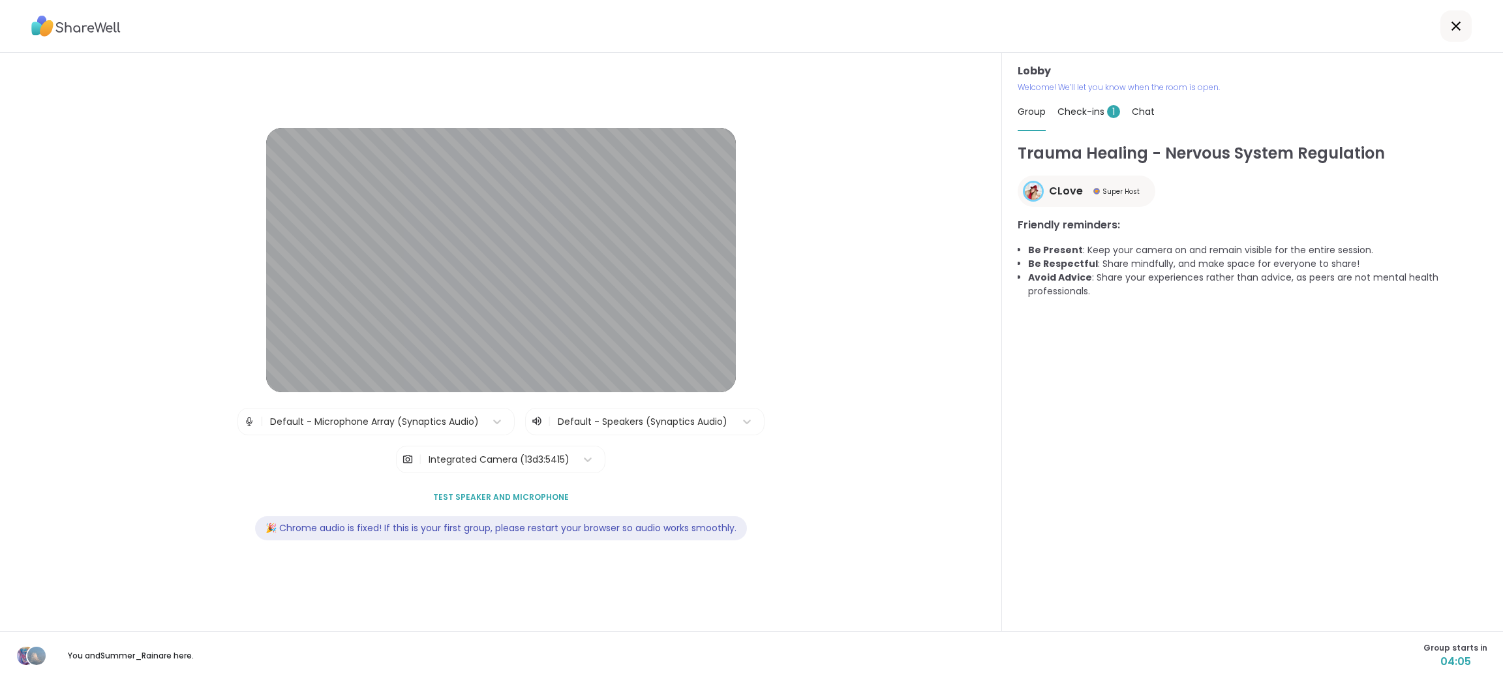
click at [1082, 105] on span "Check-ins 1" at bounding box center [1088, 111] width 63 height 13
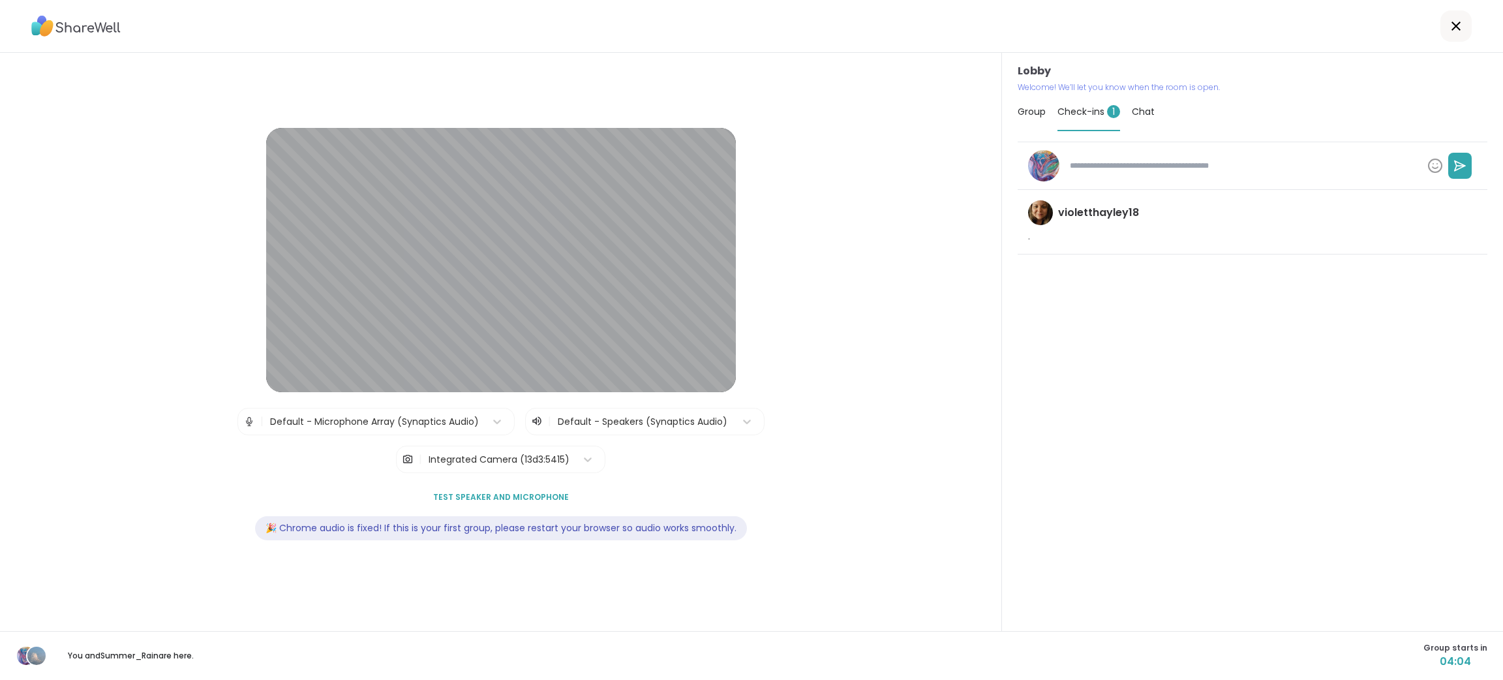
type textarea "*"
click at [1143, 106] on span "Chat" at bounding box center [1143, 111] width 23 height 13
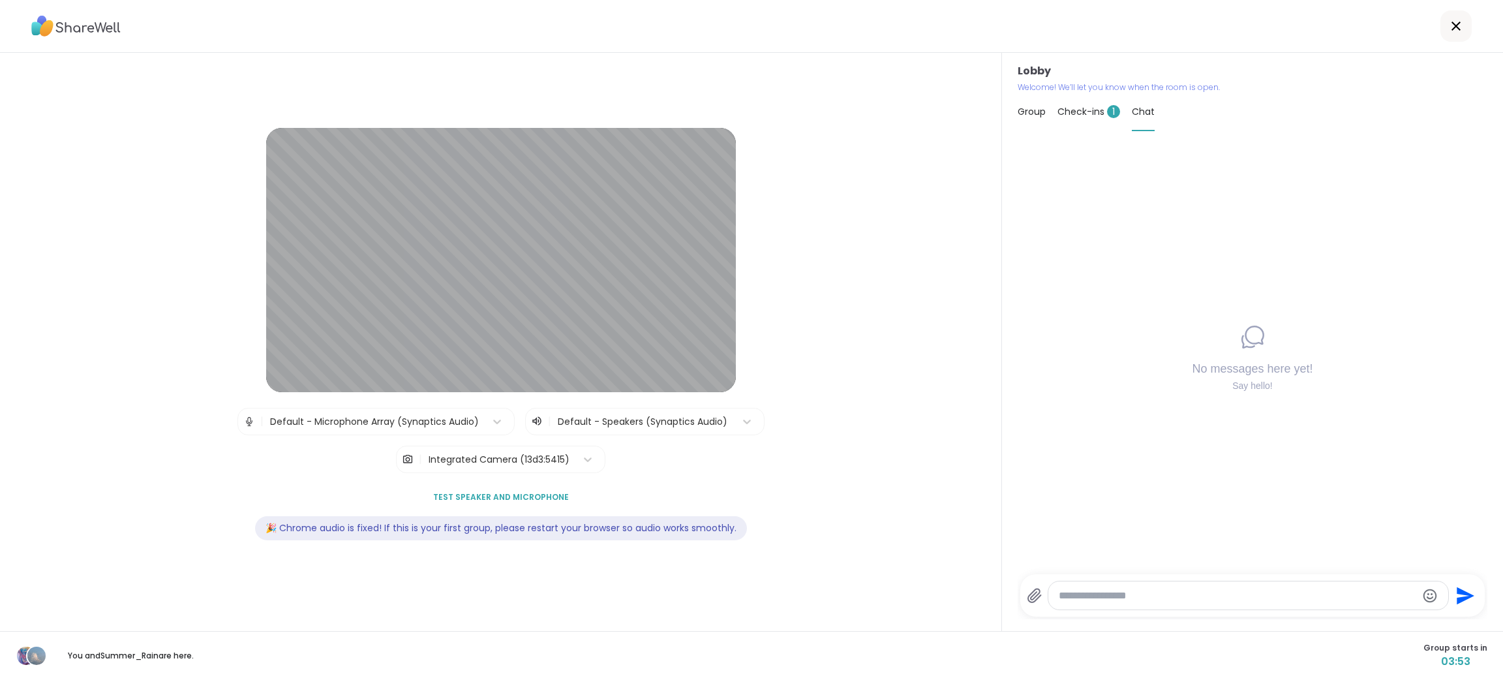
click at [1018, 109] on span "Group" at bounding box center [1032, 111] width 28 height 13
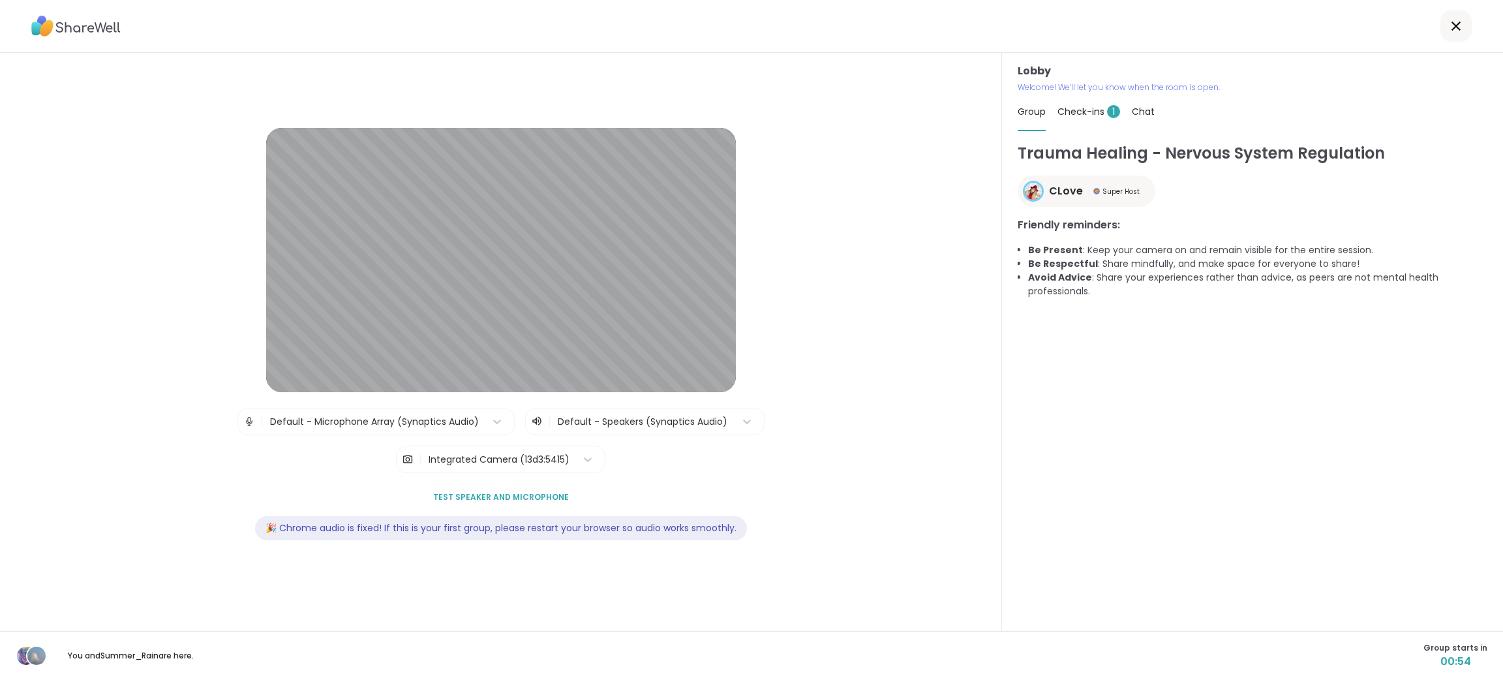
click at [1018, 109] on span "Group" at bounding box center [1032, 111] width 28 height 13
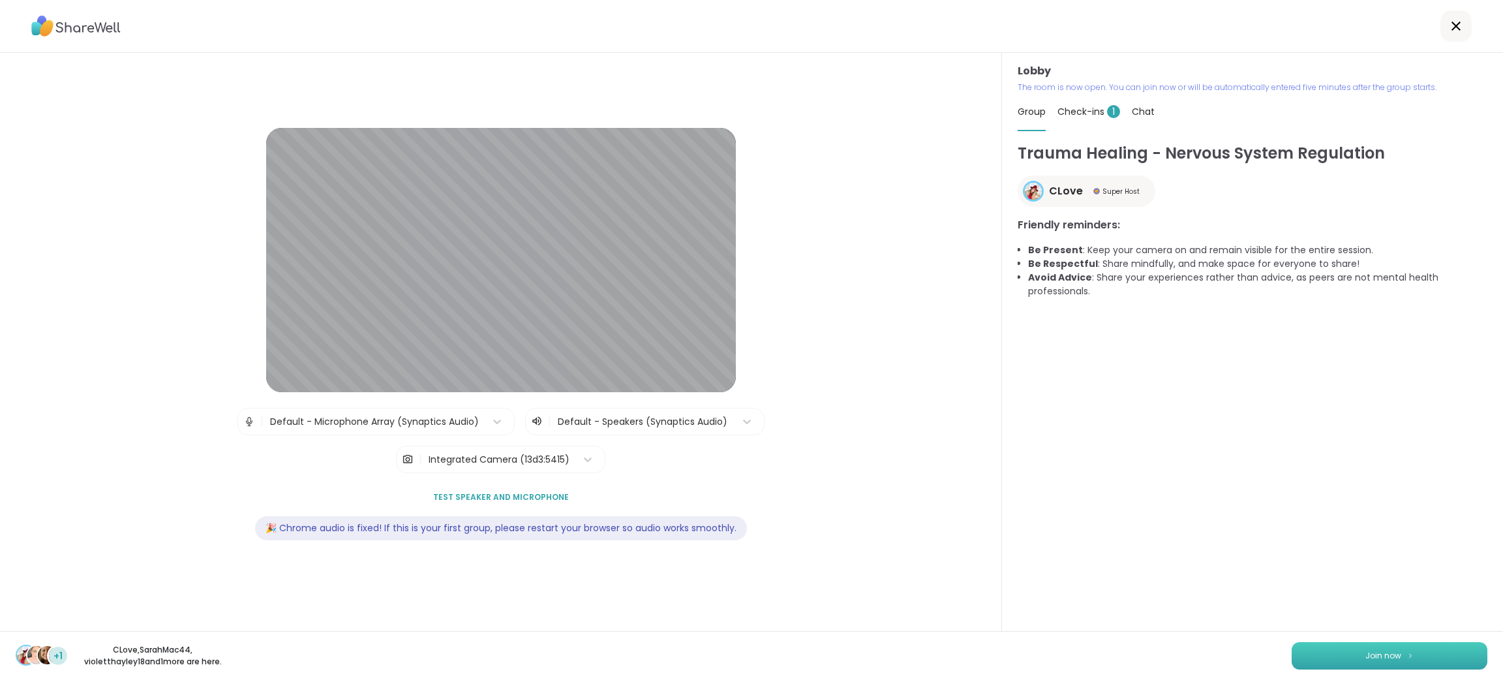
click at [1439, 648] on button "Join now" at bounding box center [1390, 655] width 196 height 27
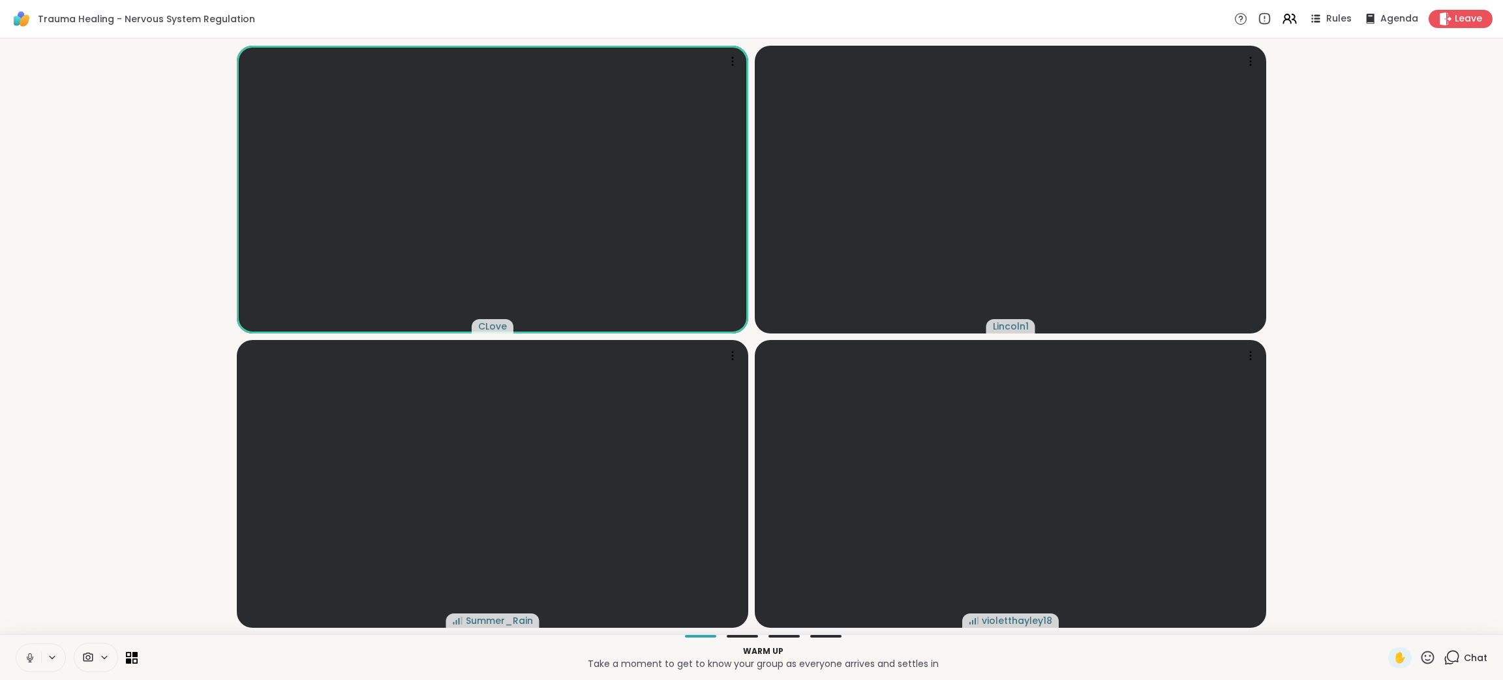
click at [29, 644] on button at bounding box center [28, 657] width 25 height 27
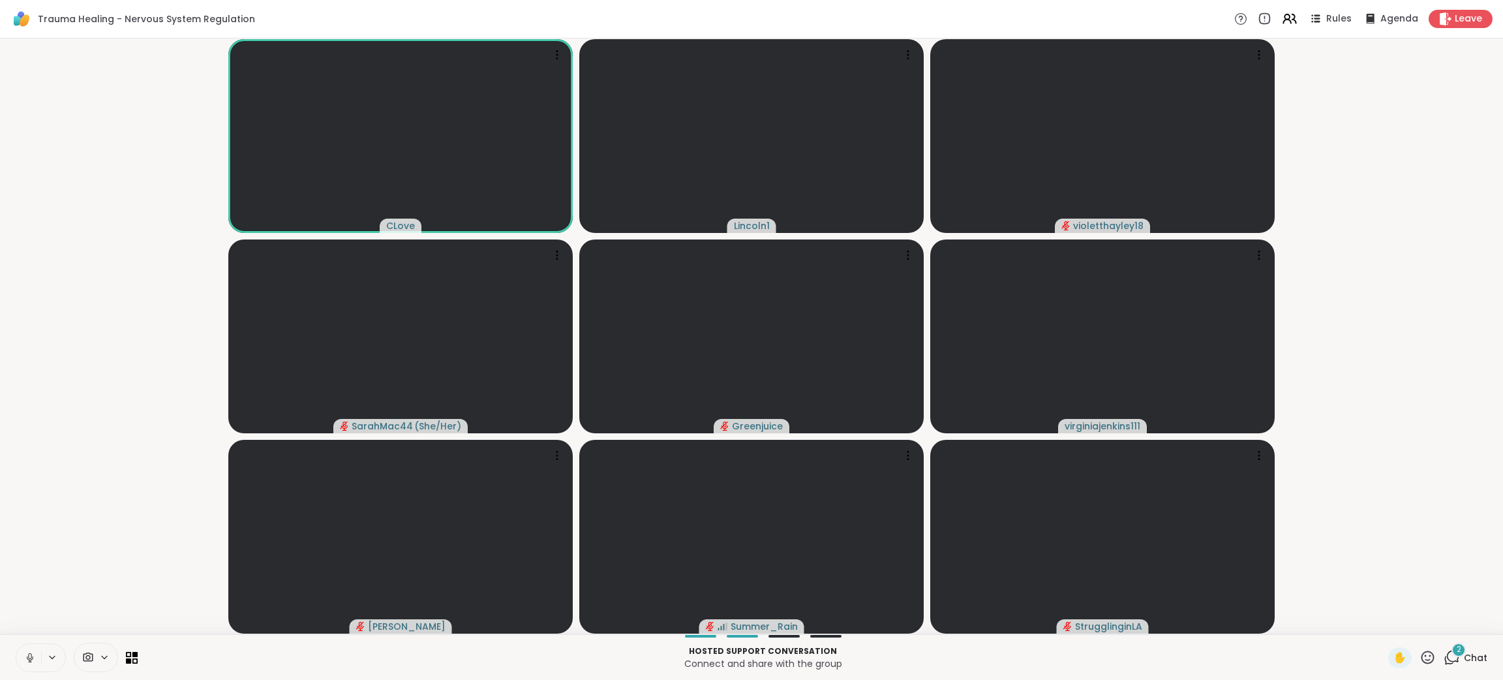
click at [26, 664] on button at bounding box center [28, 657] width 25 height 27
click at [1419, 655] on icon at bounding box center [1427, 657] width 16 height 16
click at [1378, 613] on div "❤️" at bounding box center [1389, 623] width 23 height 21
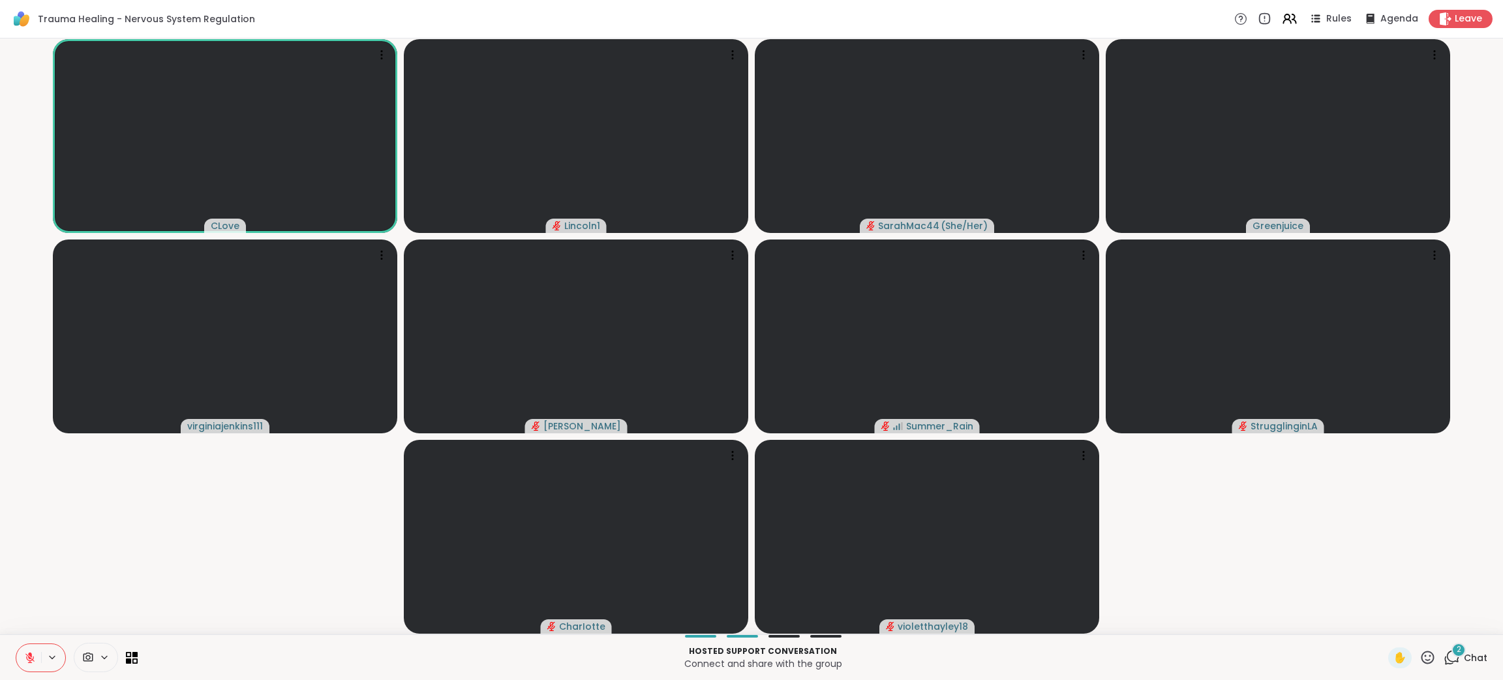
drag, startPoint x: 1415, startPoint y: 651, endPoint x: 1444, endPoint y: 543, distance: 111.4
drag, startPoint x: 1444, startPoint y: 543, endPoint x: 1347, endPoint y: 610, distance: 117.2
drag, startPoint x: 1347, startPoint y: 610, endPoint x: 1430, endPoint y: 581, distance: 87.7
click at [1430, 581] on video-player-container "CLove Lincoln1 SarahMac44 ( She/Her ) Greenjuice virginiajenkins111 [PERSON_NAM…" at bounding box center [751, 336] width 1487 height 585
drag, startPoint x: 1408, startPoint y: 659, endPoint x: 1442, endPoint y: 608, distance: 61.5
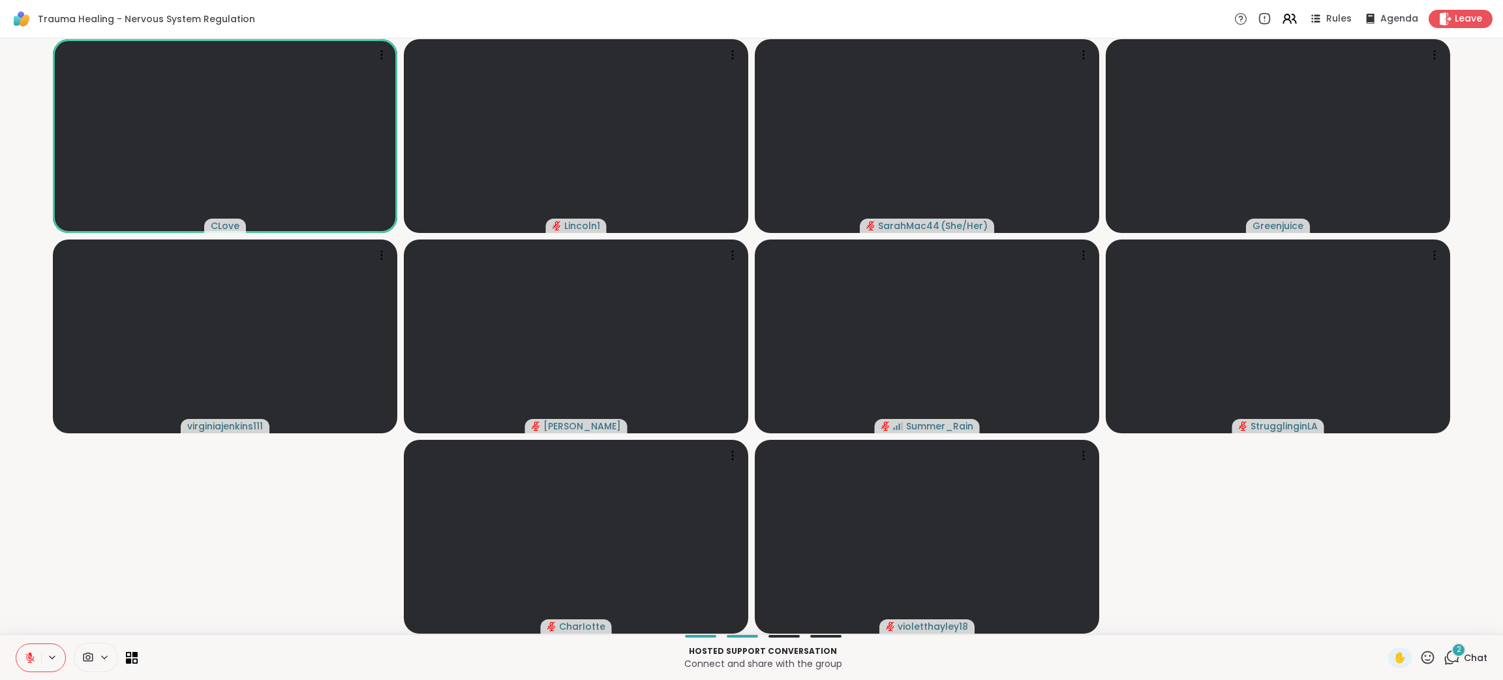
drag, startPoint x: 1442, startPoint y: 608, endPoint x: 1410, endPoint y: 652, distance: 54.7
click at [1419, 652] on icon at bounding box center [1427, 657] width 16 height 16
